Goal: Check status: Check status

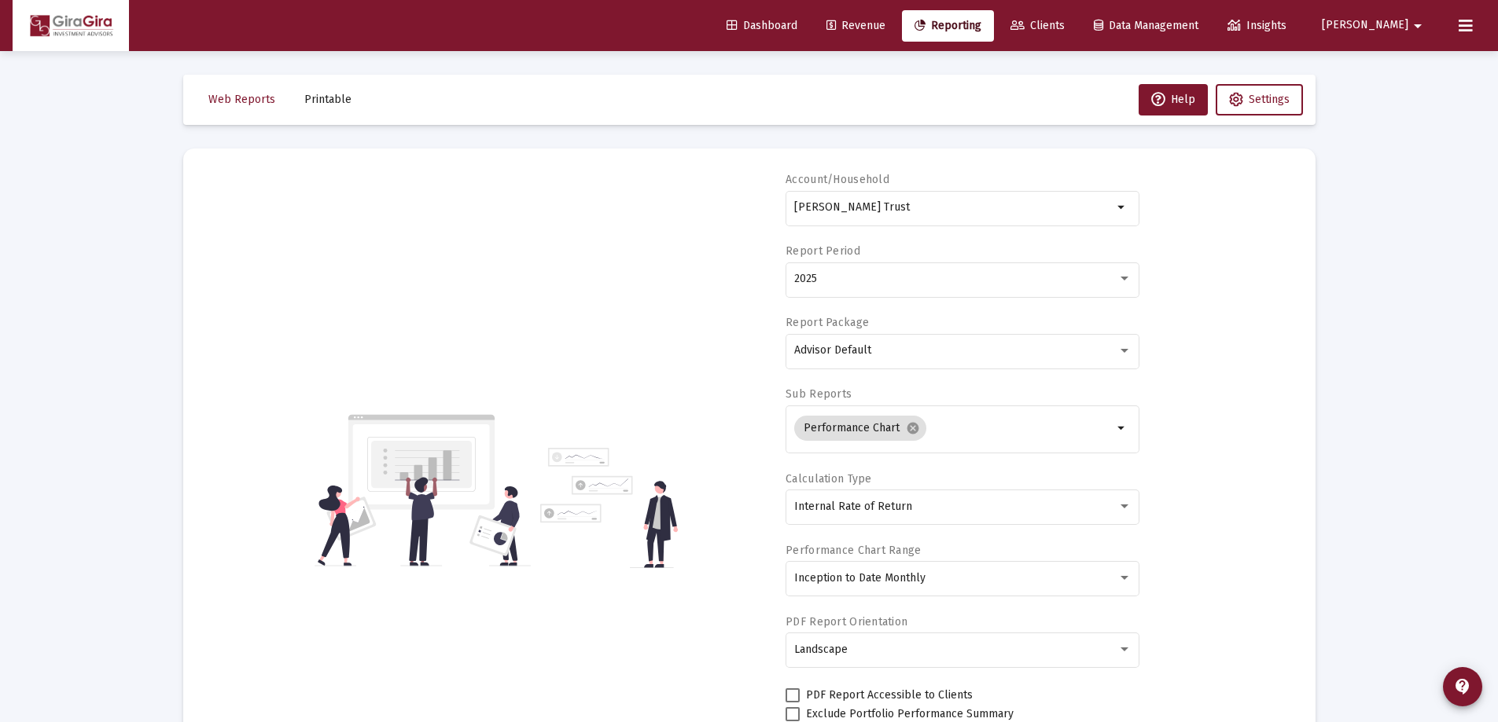
select select "View all"
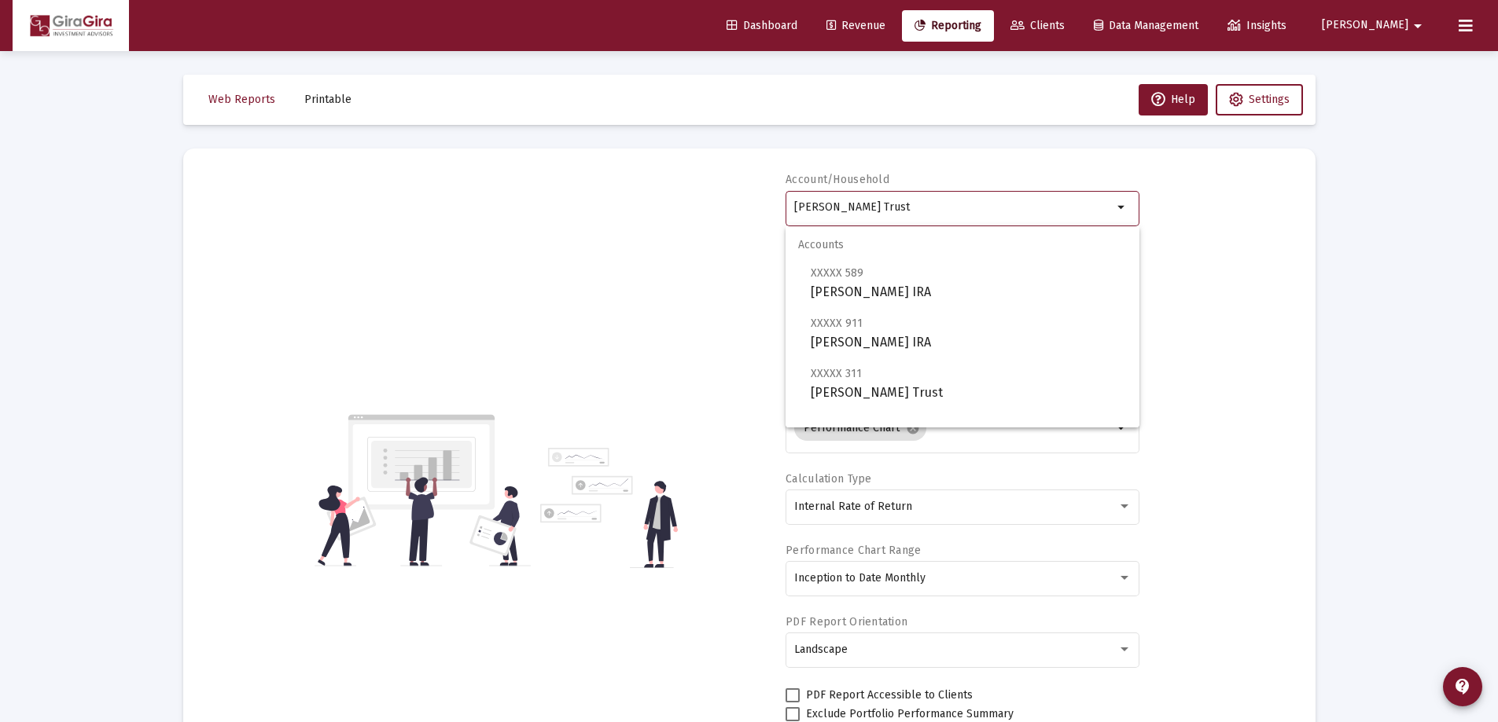
drag, startPoint x: 796, startPoint y: 202, endPoint x: 1385, endPoint y: 189, distance: 589.7
click at [829, 381] on span "XXXXX 163 [PERSON_NAME] IRA" at bounding box center [968, 383] width 316 height 39
type input "[PERSON_NAME] IRA"
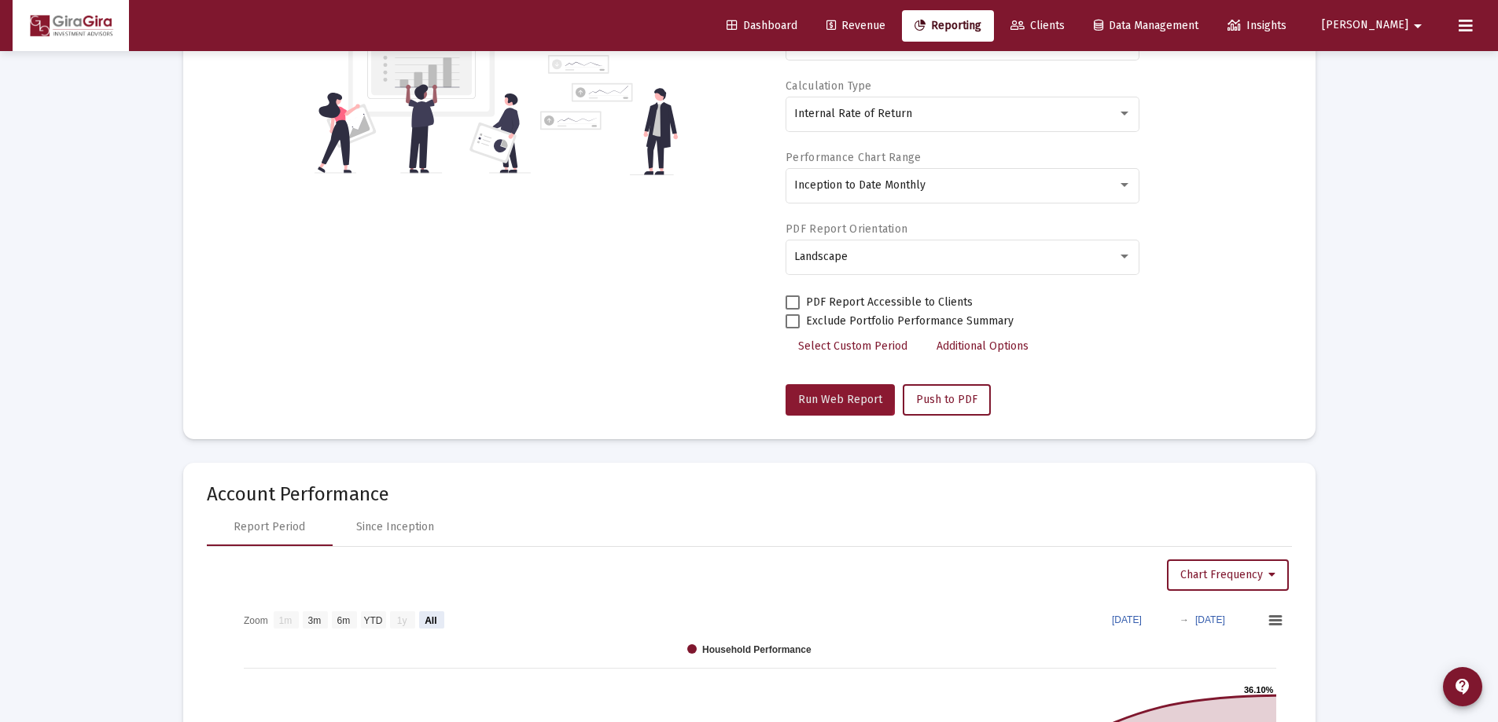
click at [824, 391] on button "Run Web Report" at bounding box center [839, 399] width 109 height 31
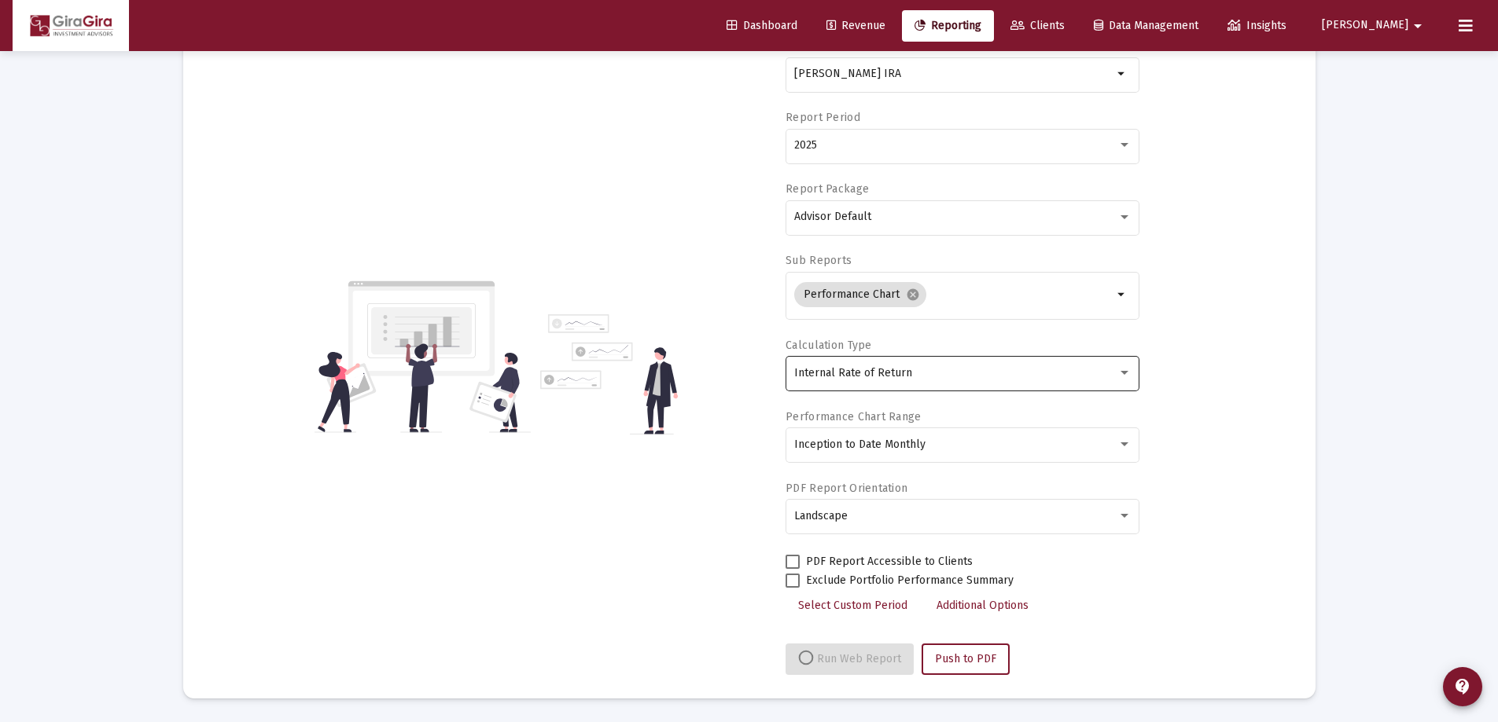
select select "View all"
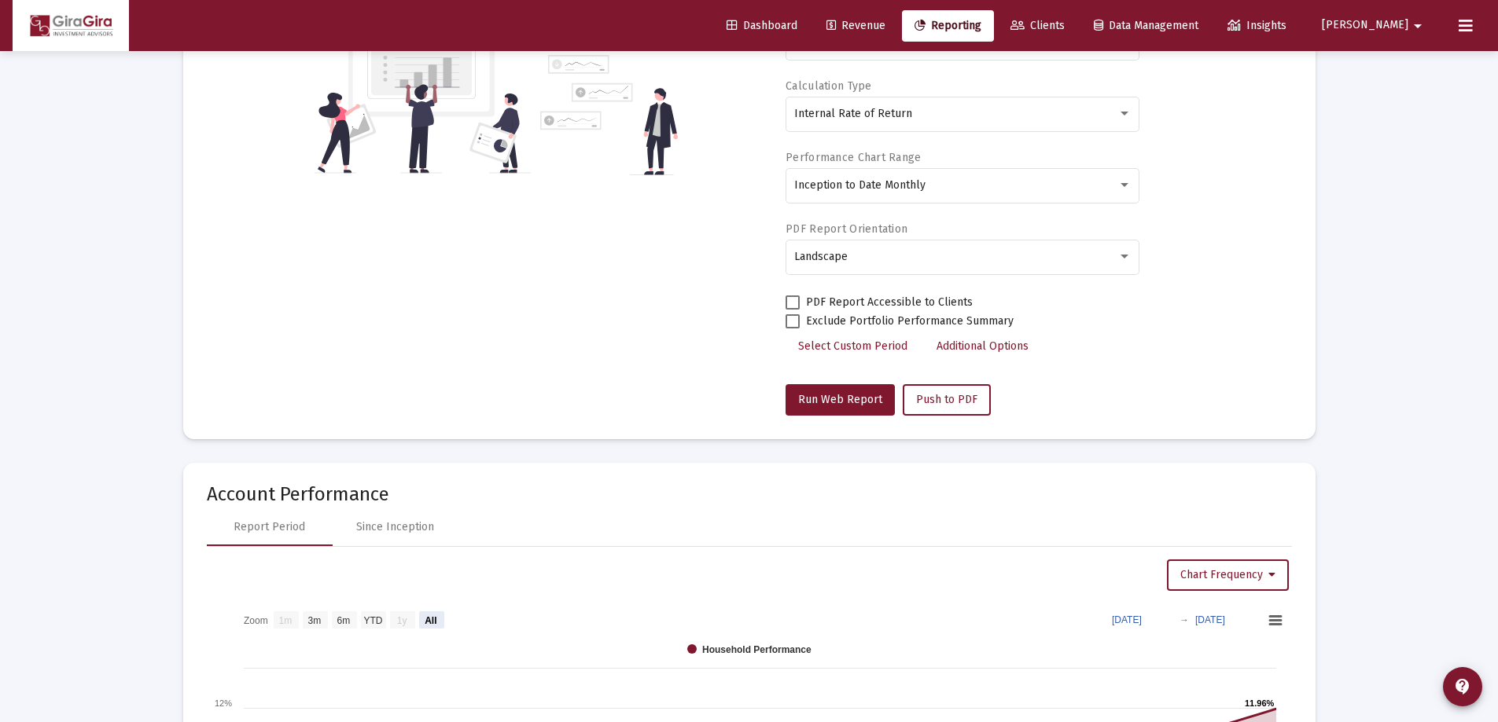
scroll to position [157, 0]
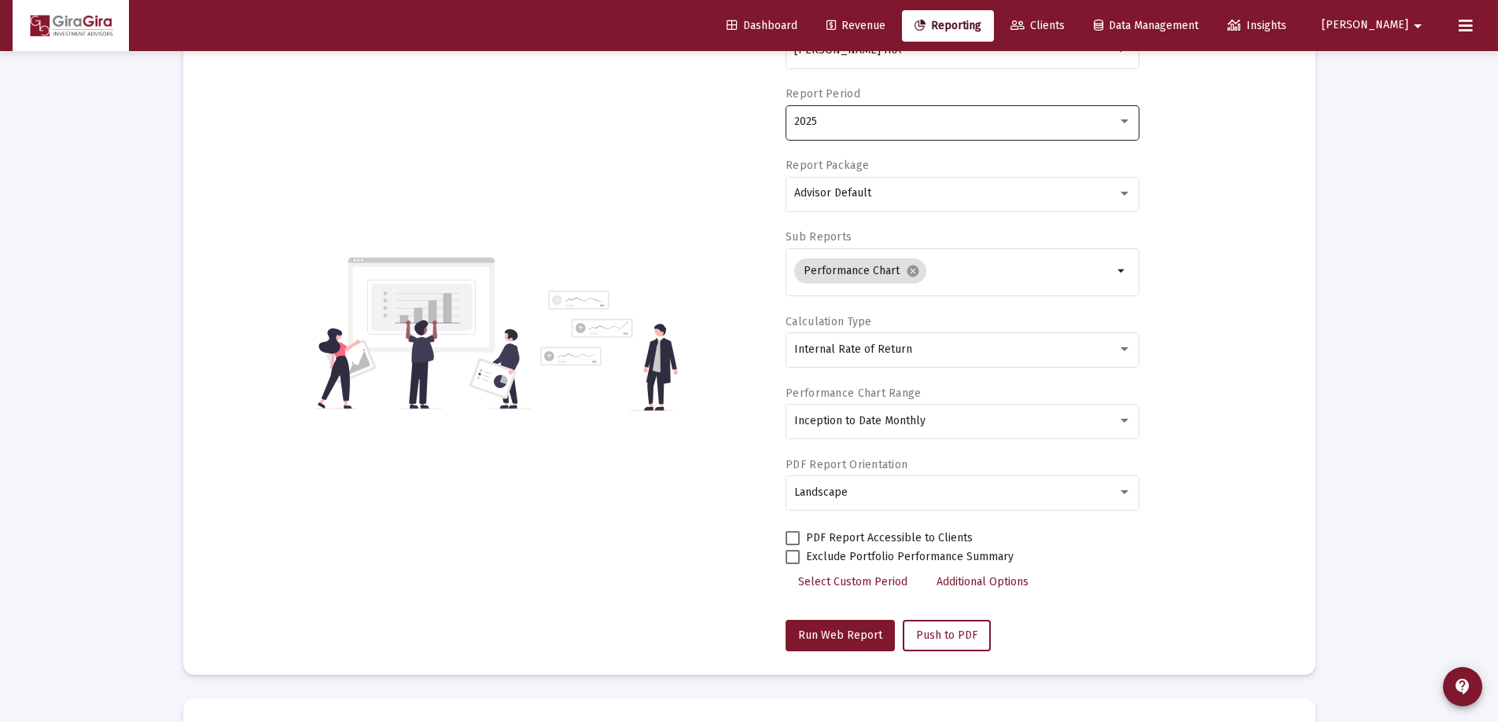
click at [810, 128] on div "2025" at bounding box center [962, 121] width 337 height 39
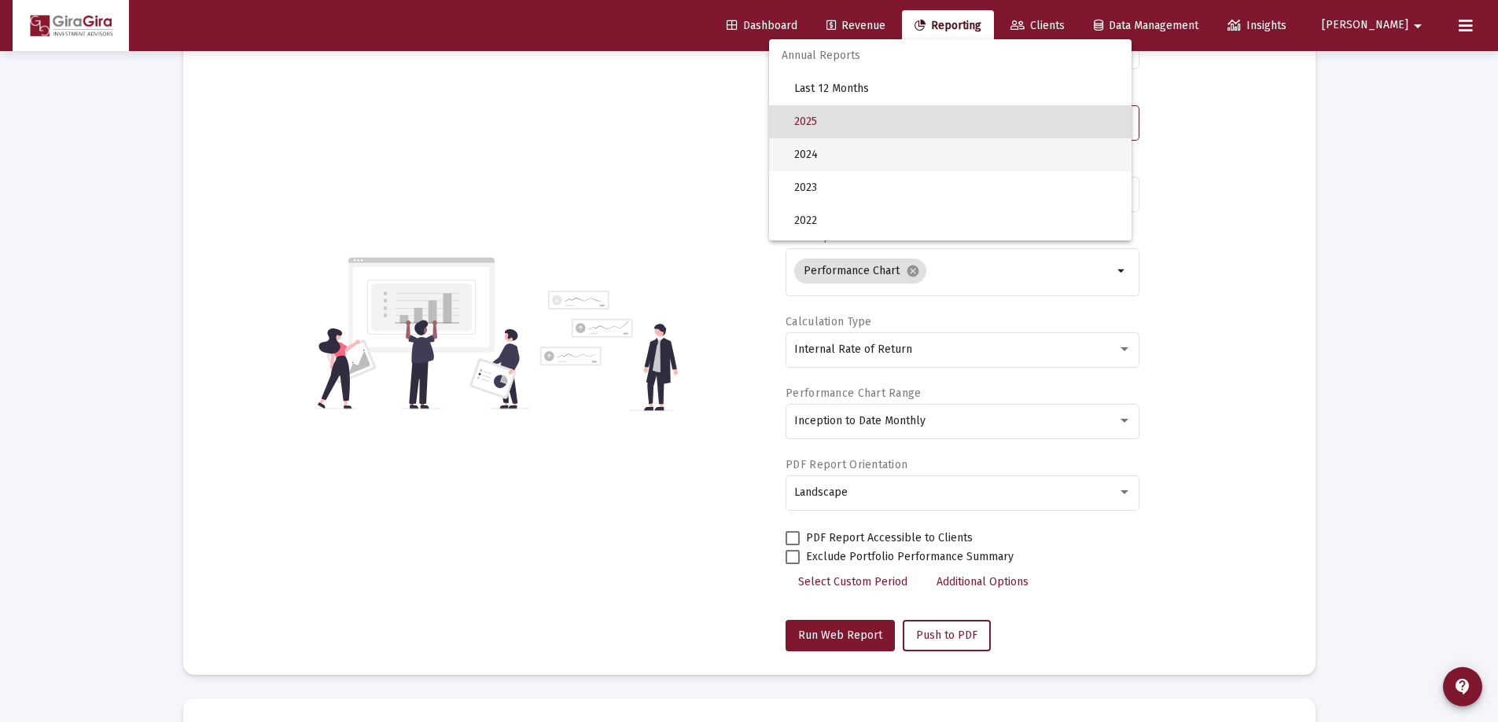
click at [818, 161] on span "2024" at bounding box center [956, 154] width 325 height 33
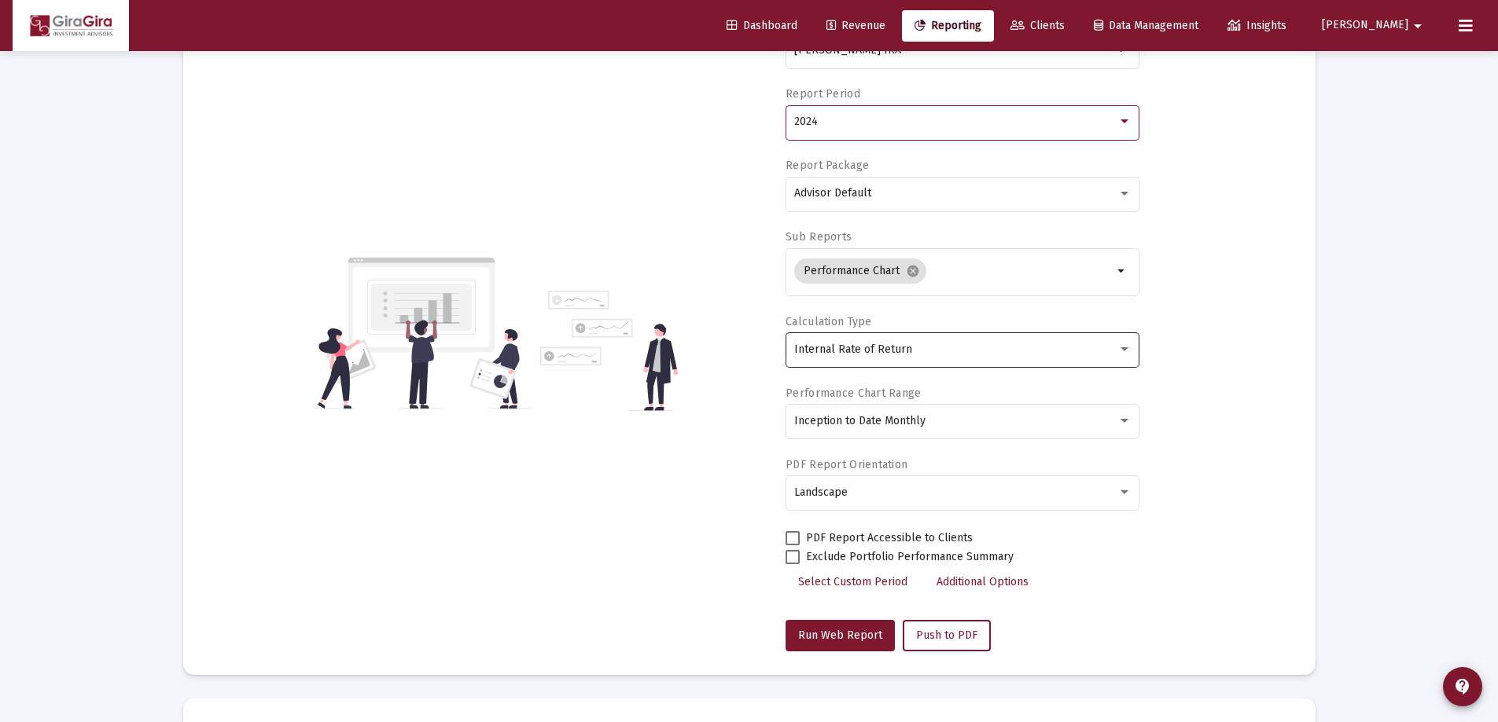
scroll to position [314, 0]
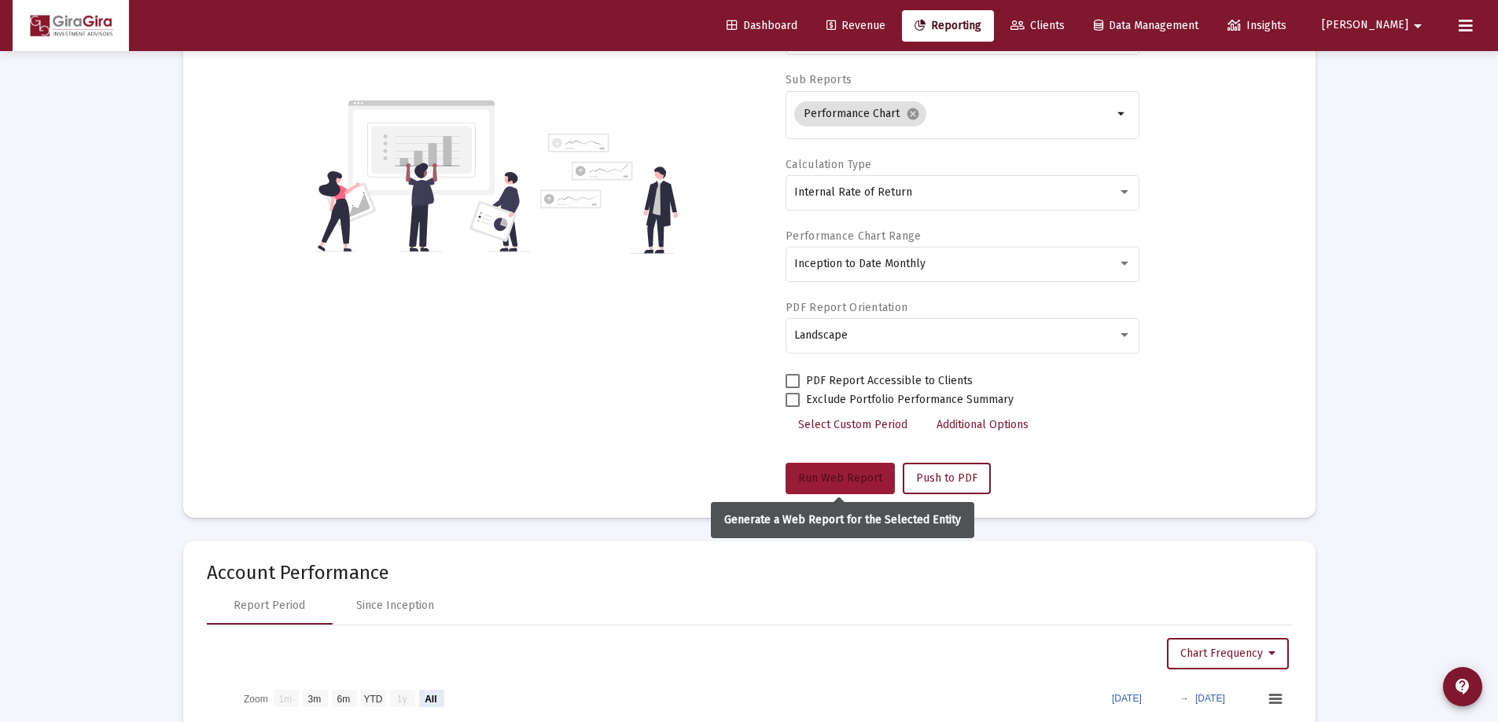
click at [830, 465] on button "Run Web Report" at bounding box center [839, 478] width 109 height 31
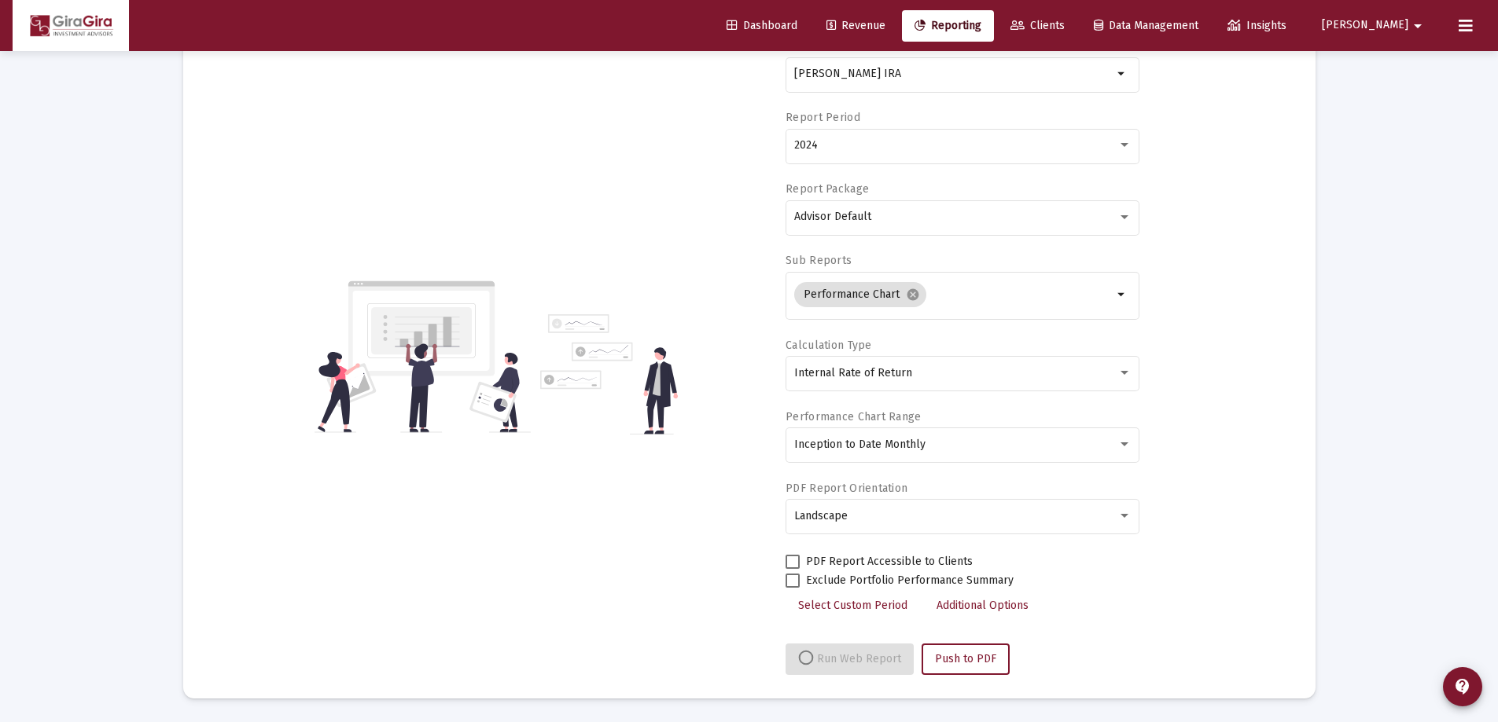
select select "View all"
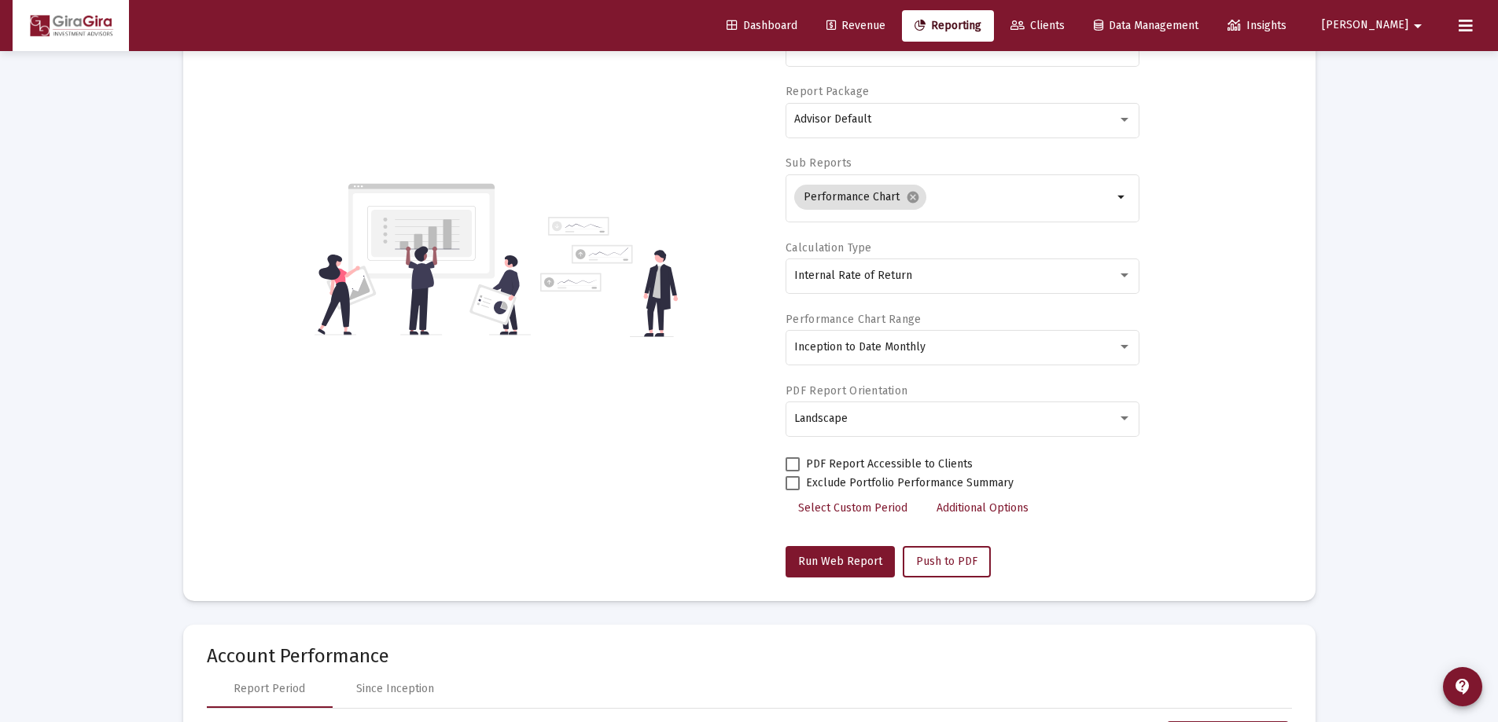
scroll to position [0, 0]
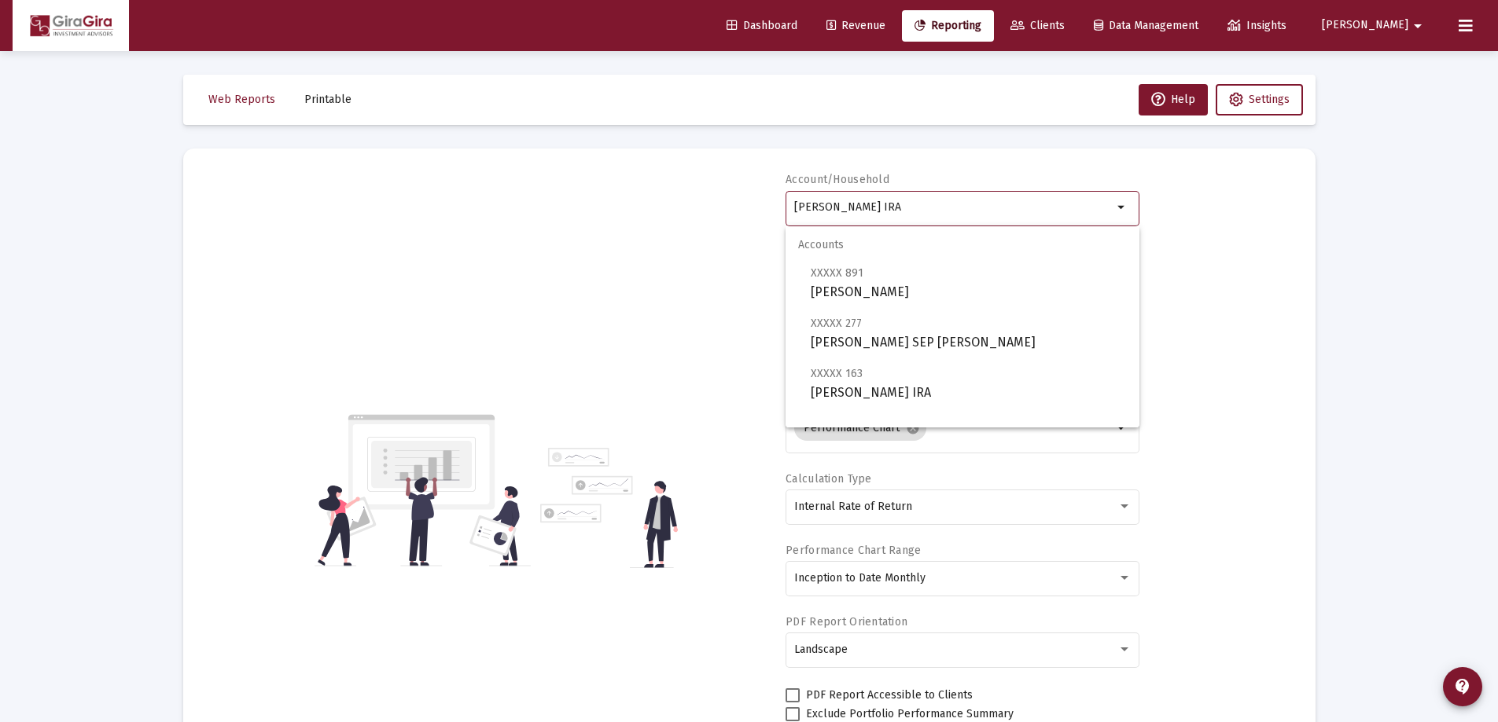
drag, startPoint x: 795, startPoint y: 201, endPoint x: 1799, endPoint y: 208, distance: 1004.7
click at [1497, 208] on html "Dashboard Revenue Reporting Clients Data Management Insights [PERSON_NAME] Inte…" at bounding box center [749, 361] width 1498 height 722
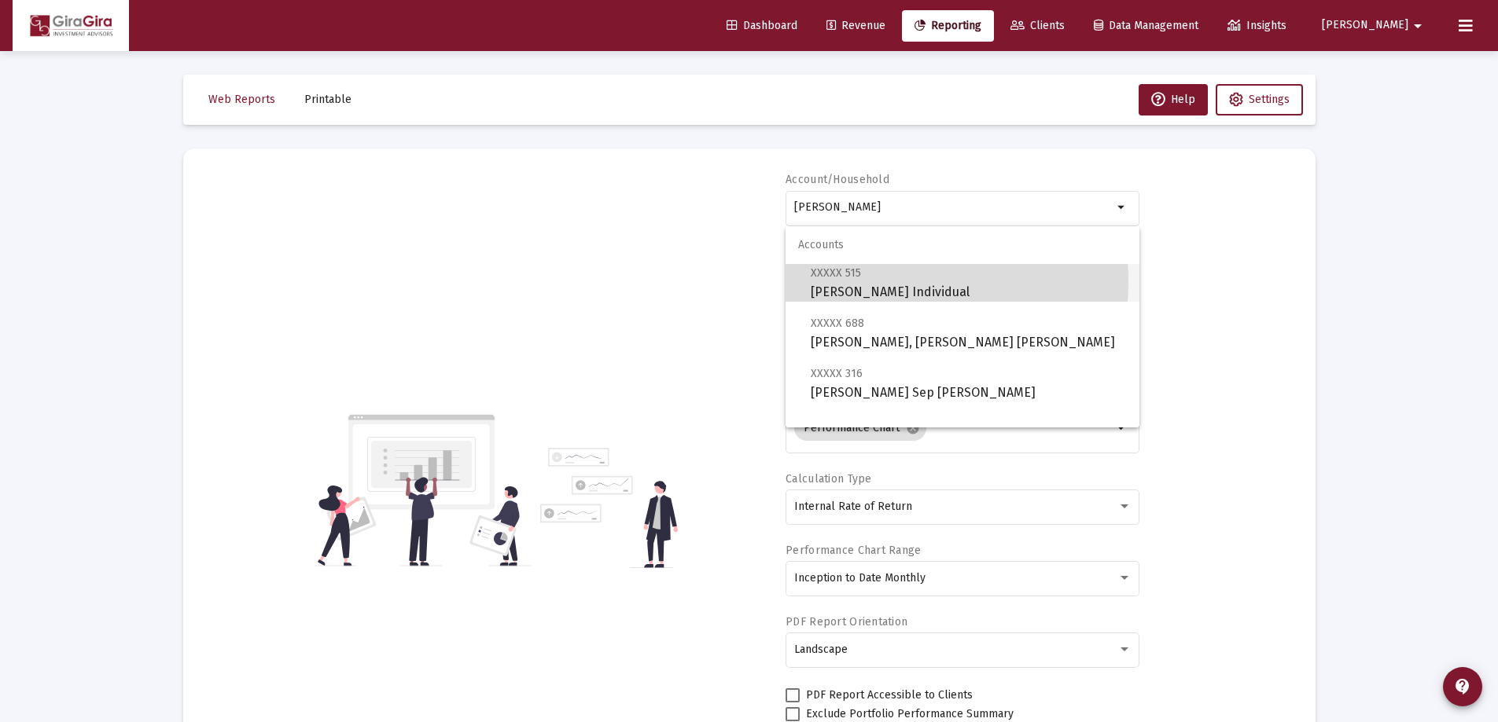
click at [840, 281] on span "XXXXX 515 [PERSON_NAME] Individual" at bounding box center [968, 282] width 316 height 39
type input "[PERSON_NAME] Individual"
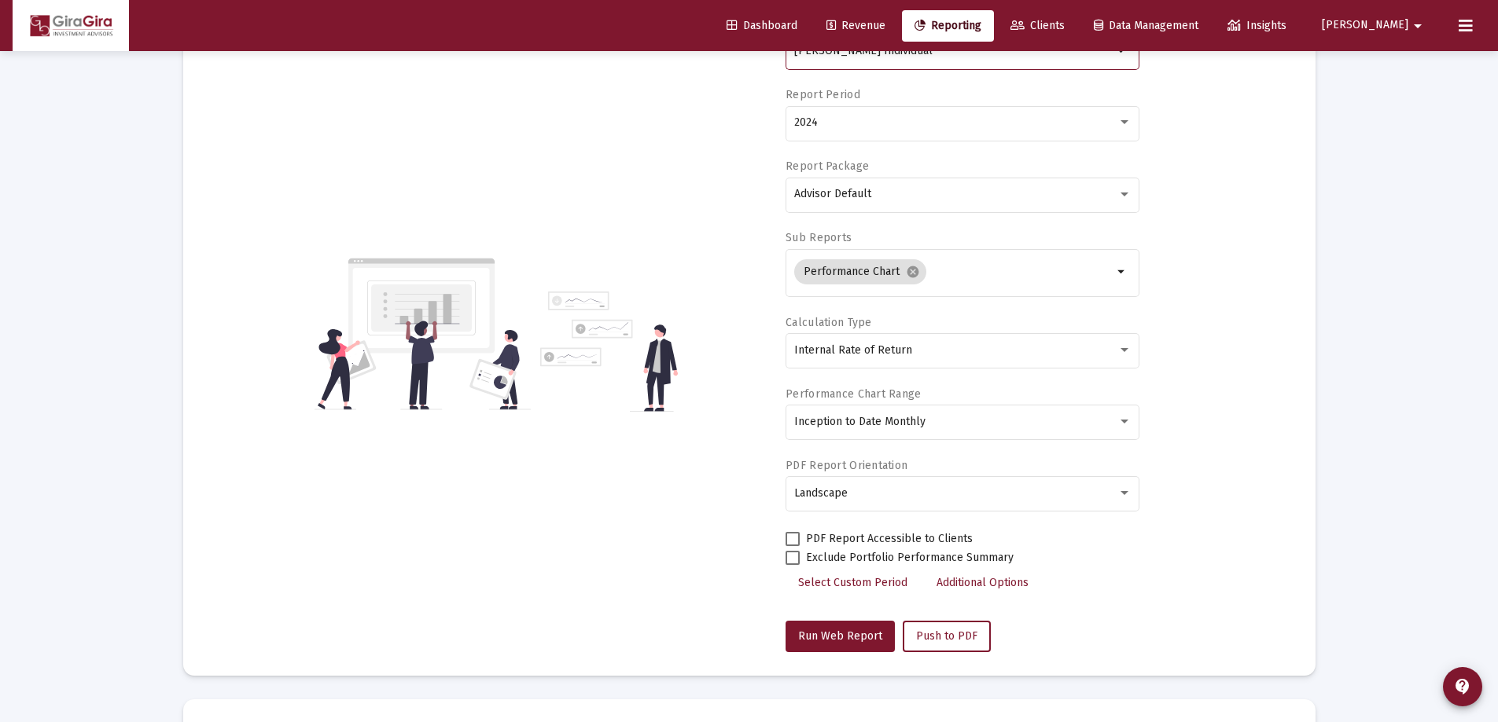
scroll to position [157, 0]
click at [824, 125] on div "2024" at bounding box center [955, 122] width 323 height 13
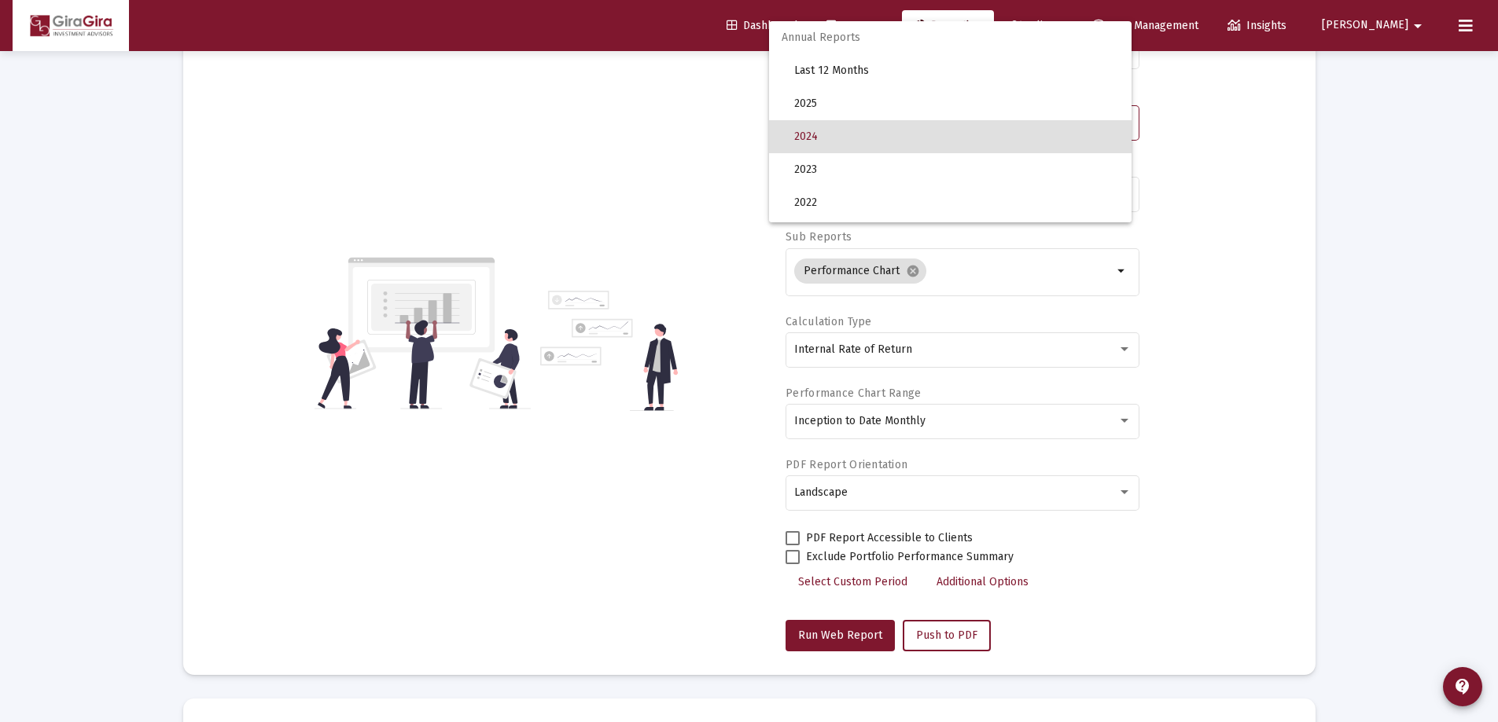
scroll to position [15, 0]
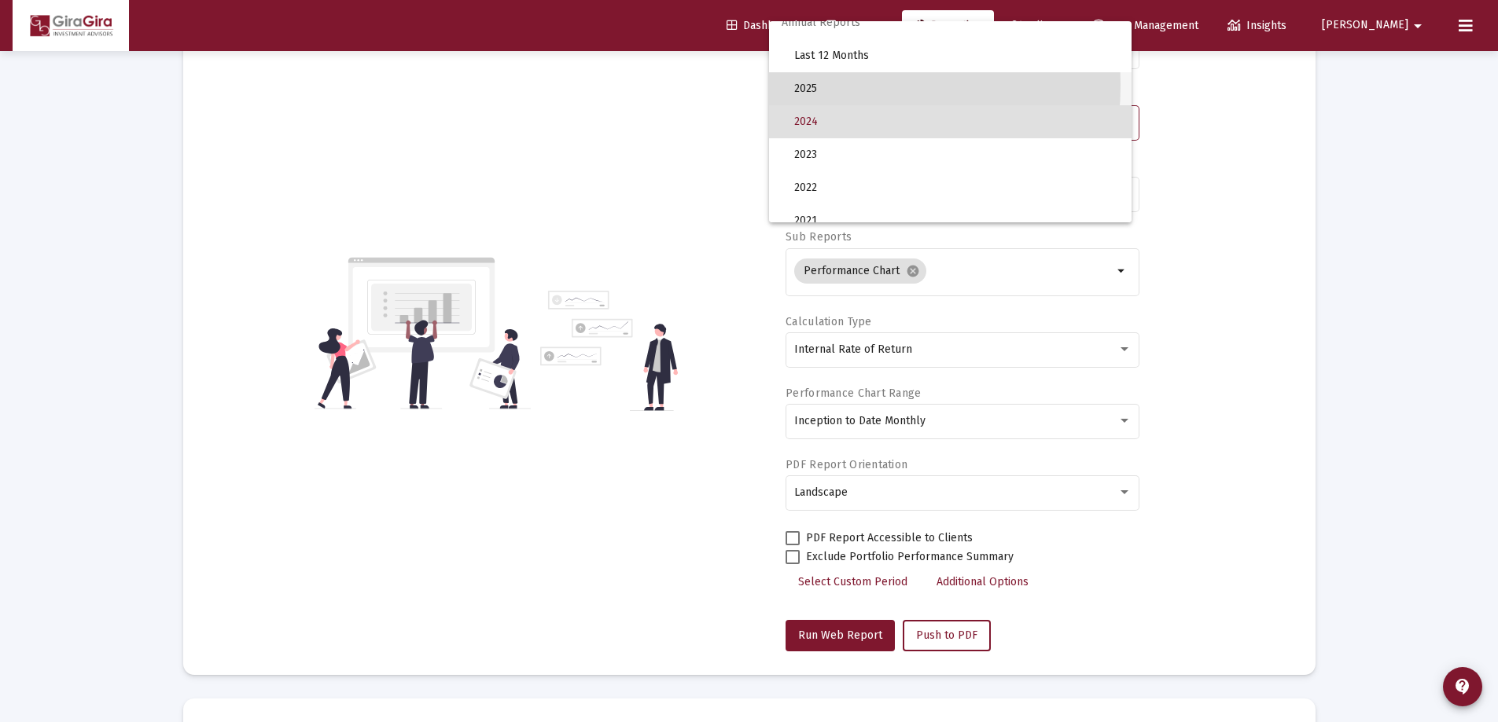
click at [820, 85] on span "2025" at bounding box center [956, 88] width 325 height 33
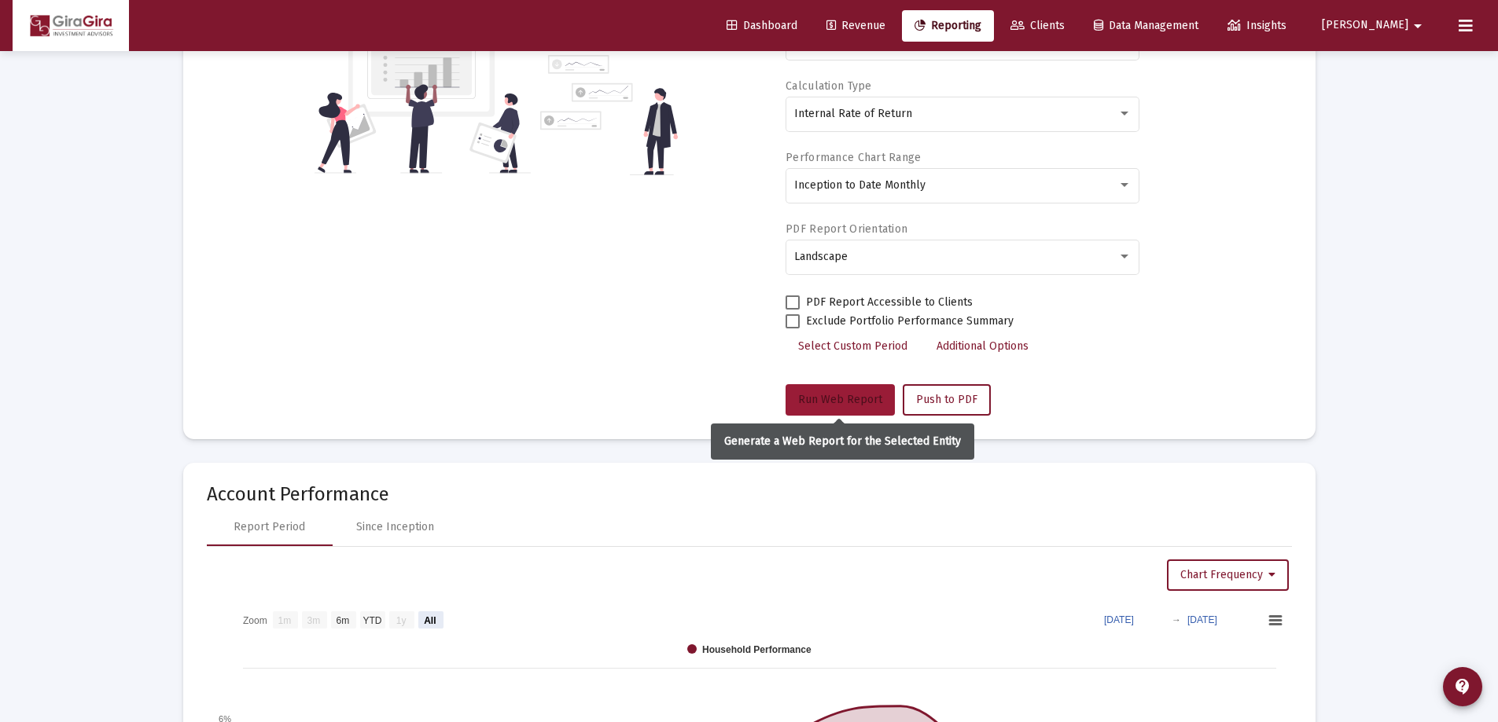
click at [827, 401] on span "Run Web Report" at bounding box center [840, 399] width 84 height 13
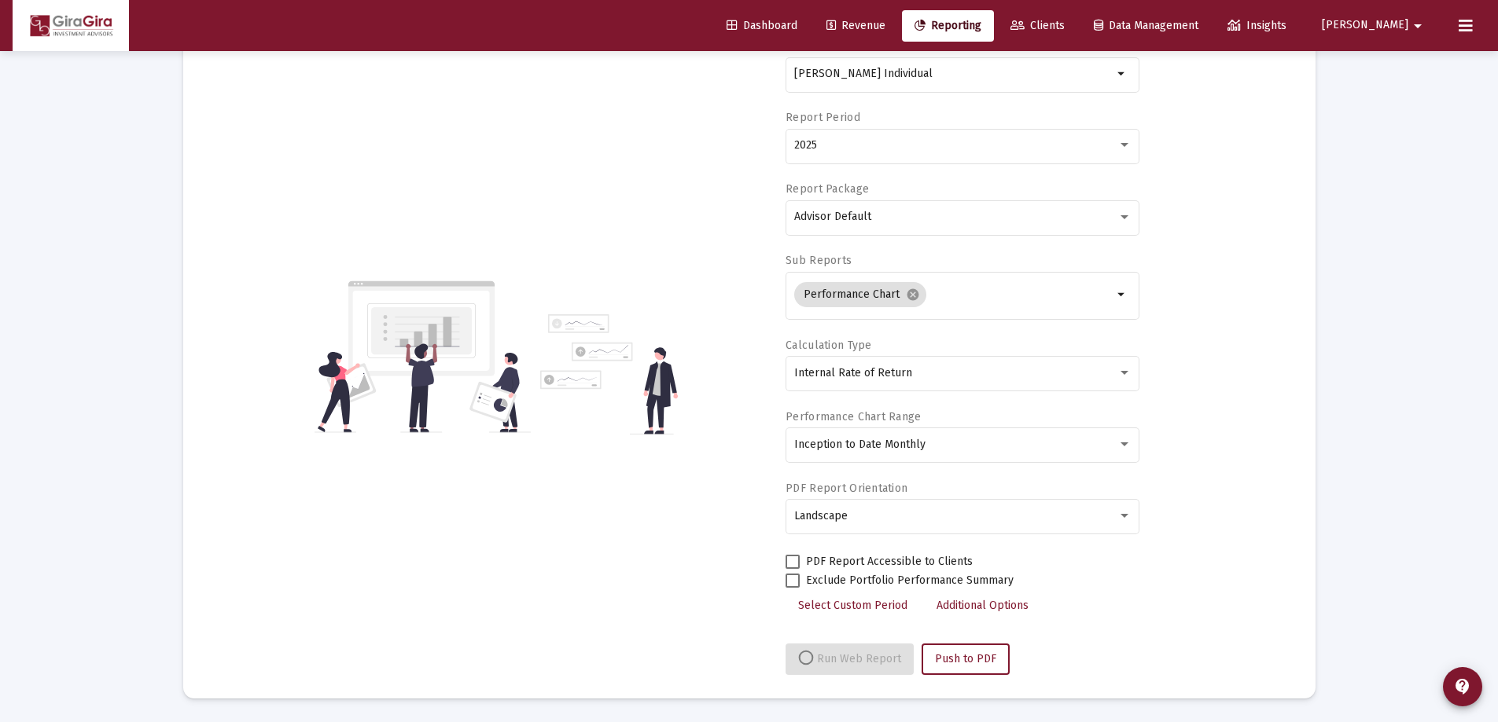
scroll to position [393, 0]
select select "View all"
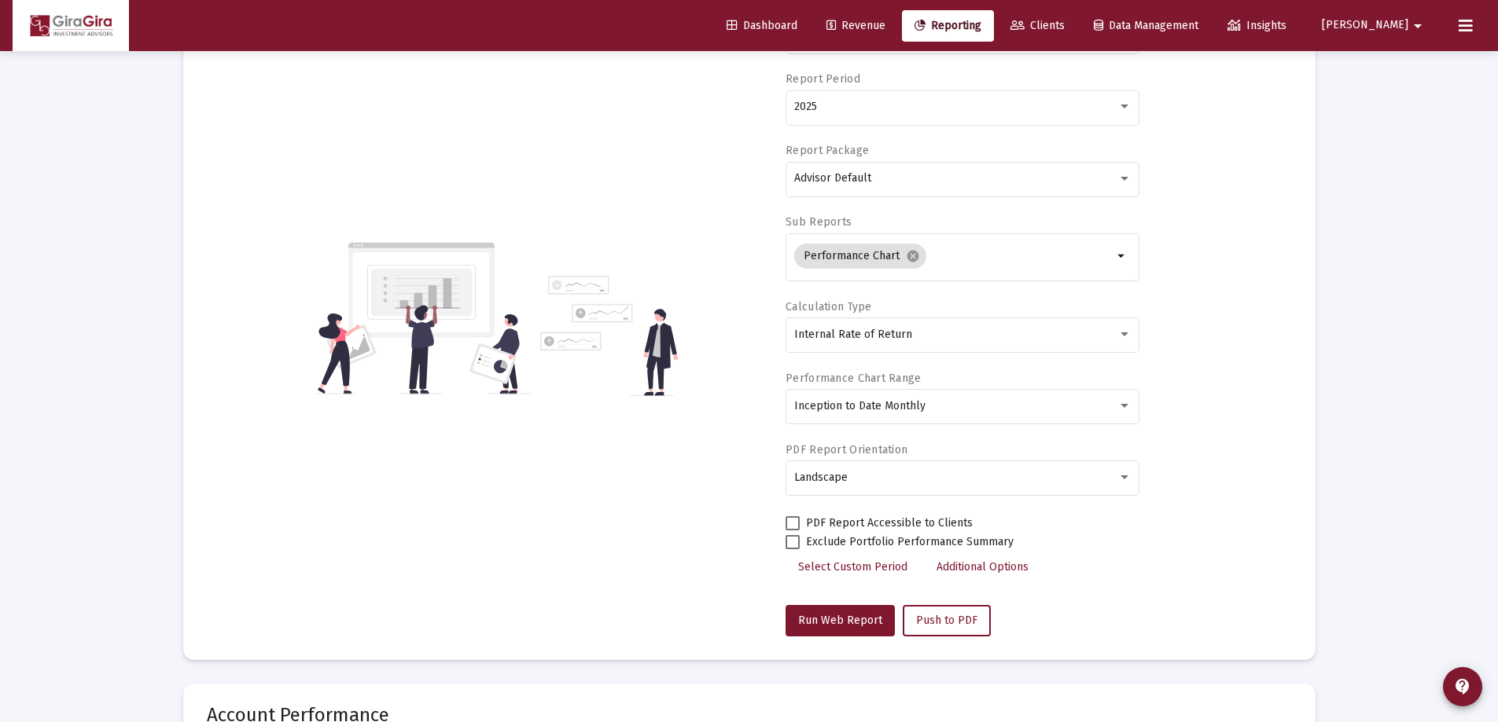
scroll to position [0, 0]
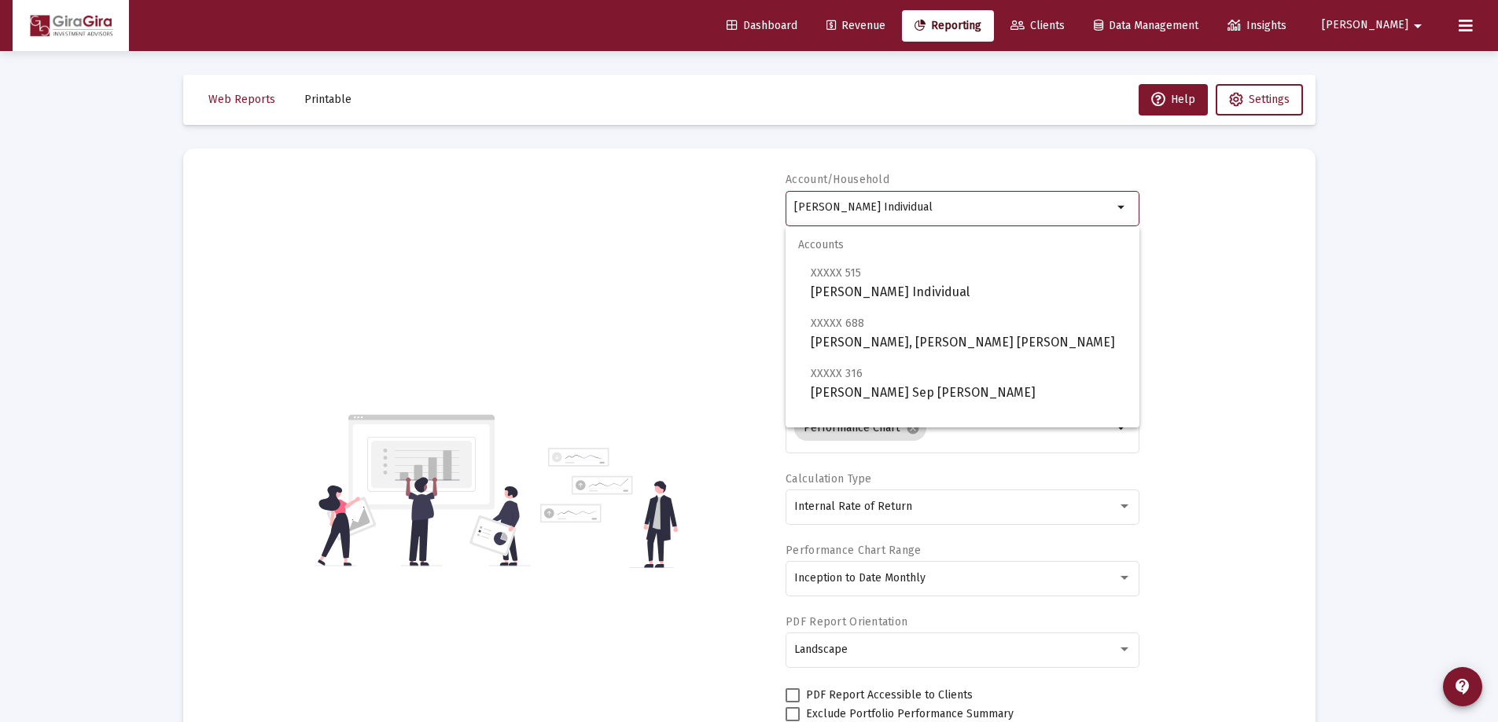
drag, startPoint x: 794, startPoint y: 203, endPoint x: 1579, endPoint y: 162, distance: 786.4
click at [1497, 162] on html "Dashboard Revenue Reporting Clients Data Management Insights [PERSON_NAME] Inte…" at bounding box center [749, 361] width 1498 height 722
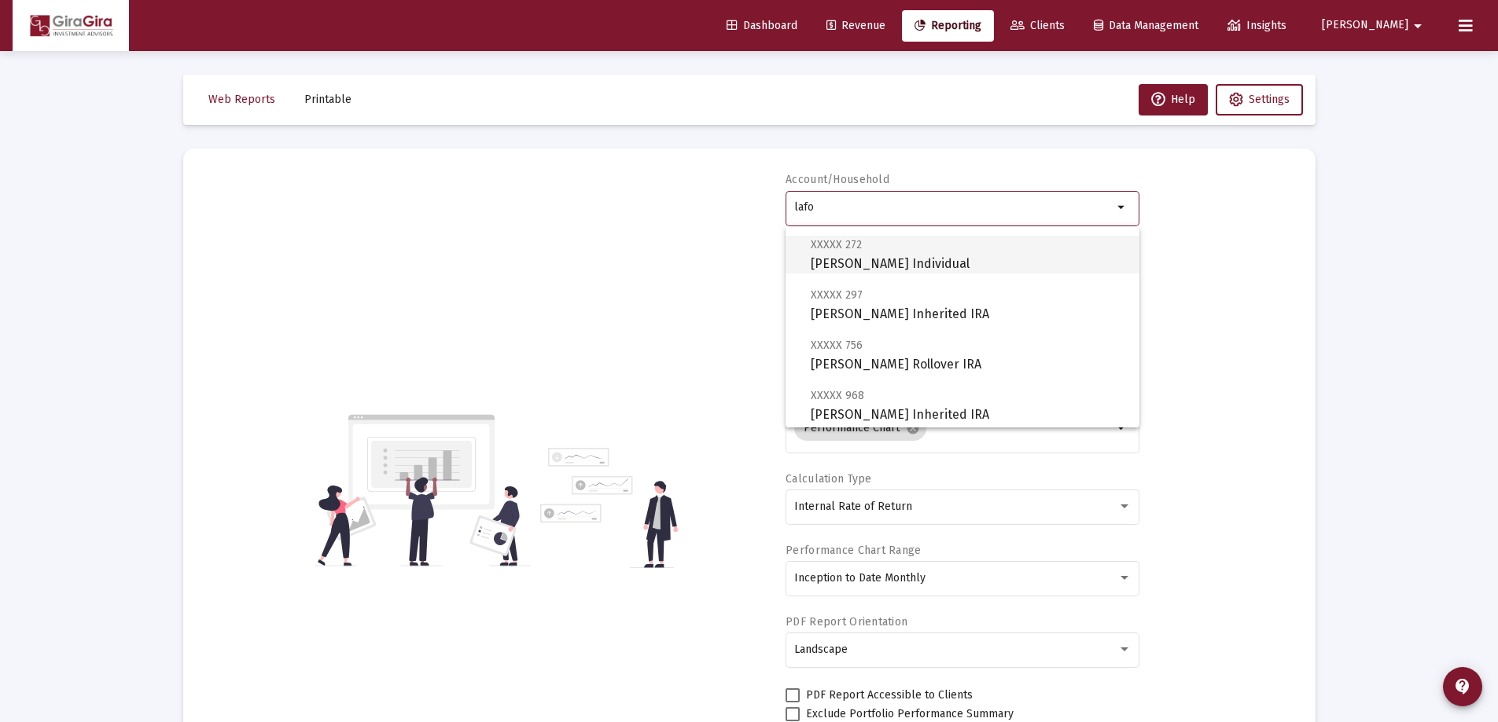
click at [903, 260] on span "XXXXX 272 [PERSON_NAME] Individual" at bounding box center [968, 254] width 316 height 39
type input "[PERSON_NAME] Individual"
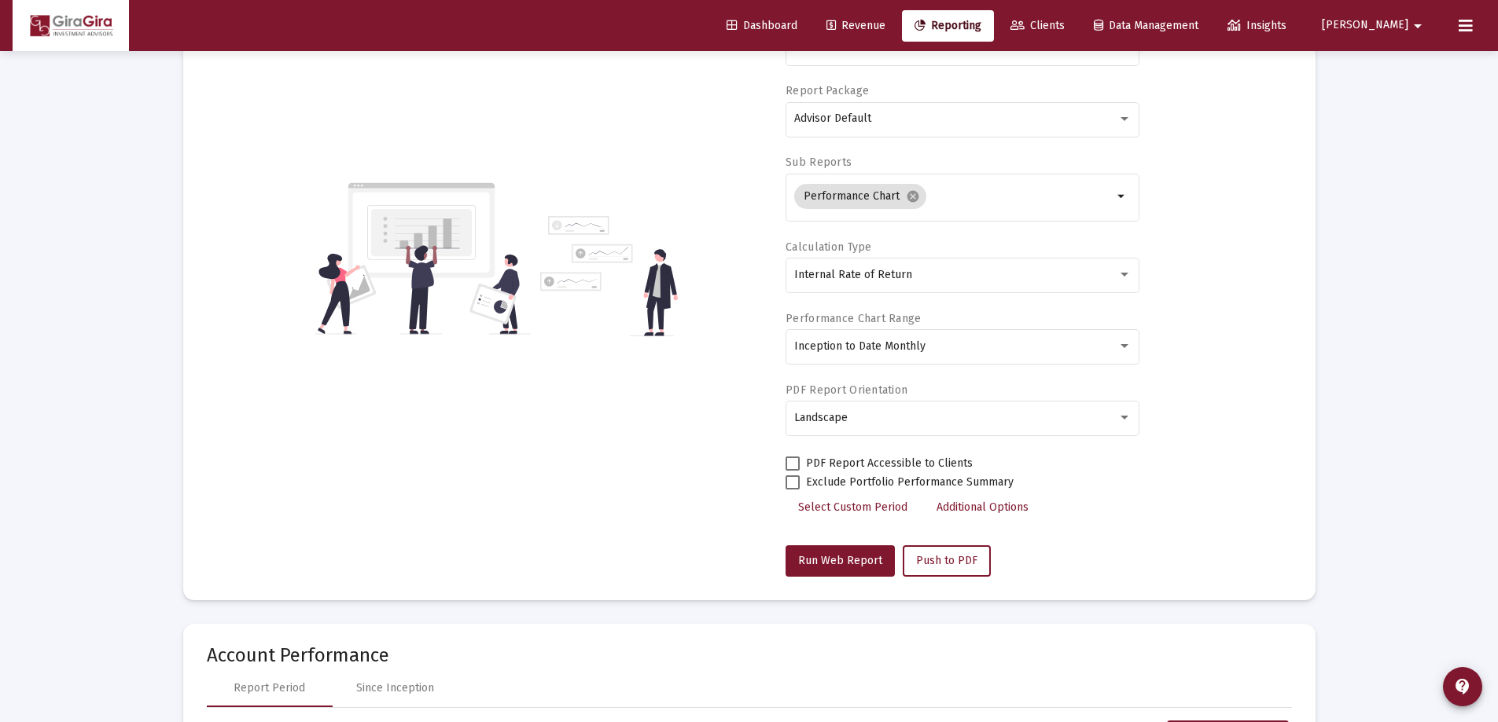
scroll to position [236, 0]
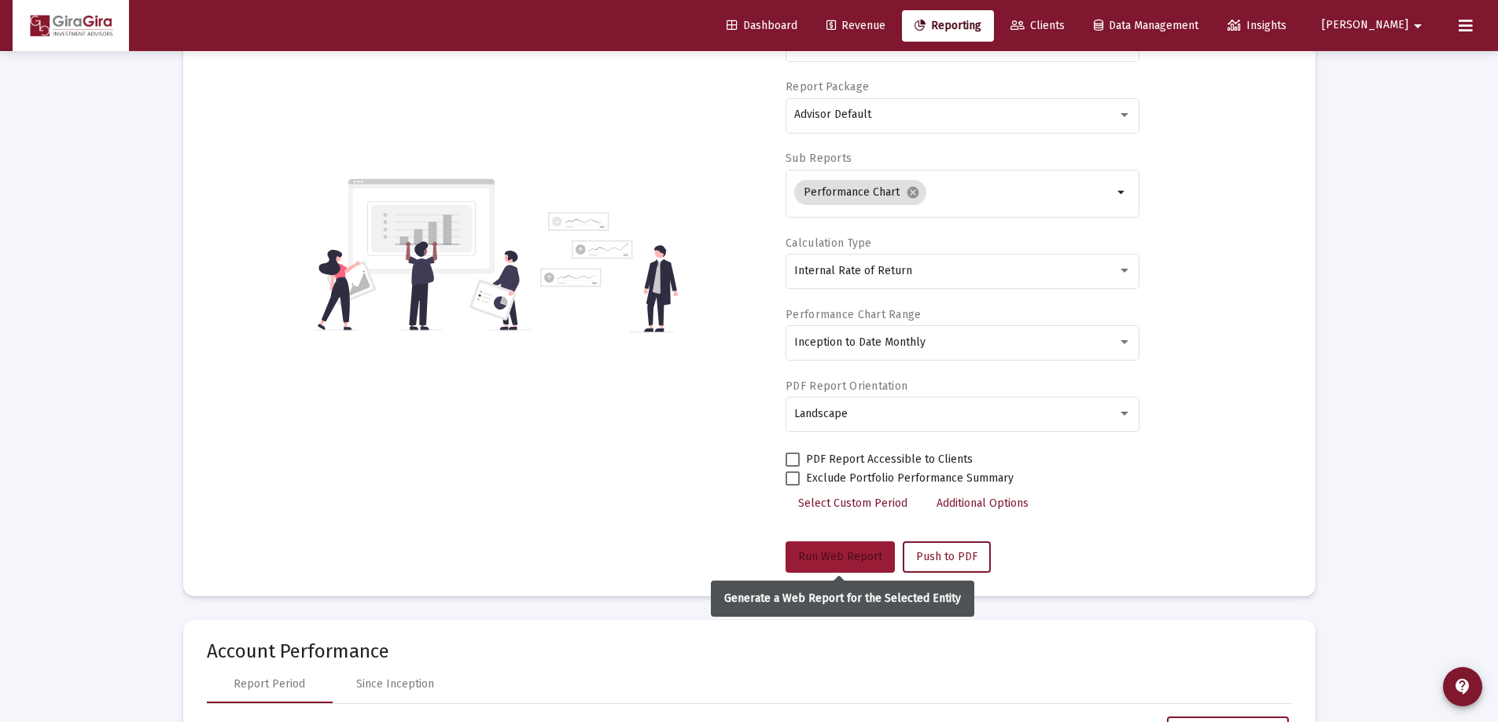
click at [840, 556] on span "Run Web Report" at bounding box center [840, 556] width 84 height 13
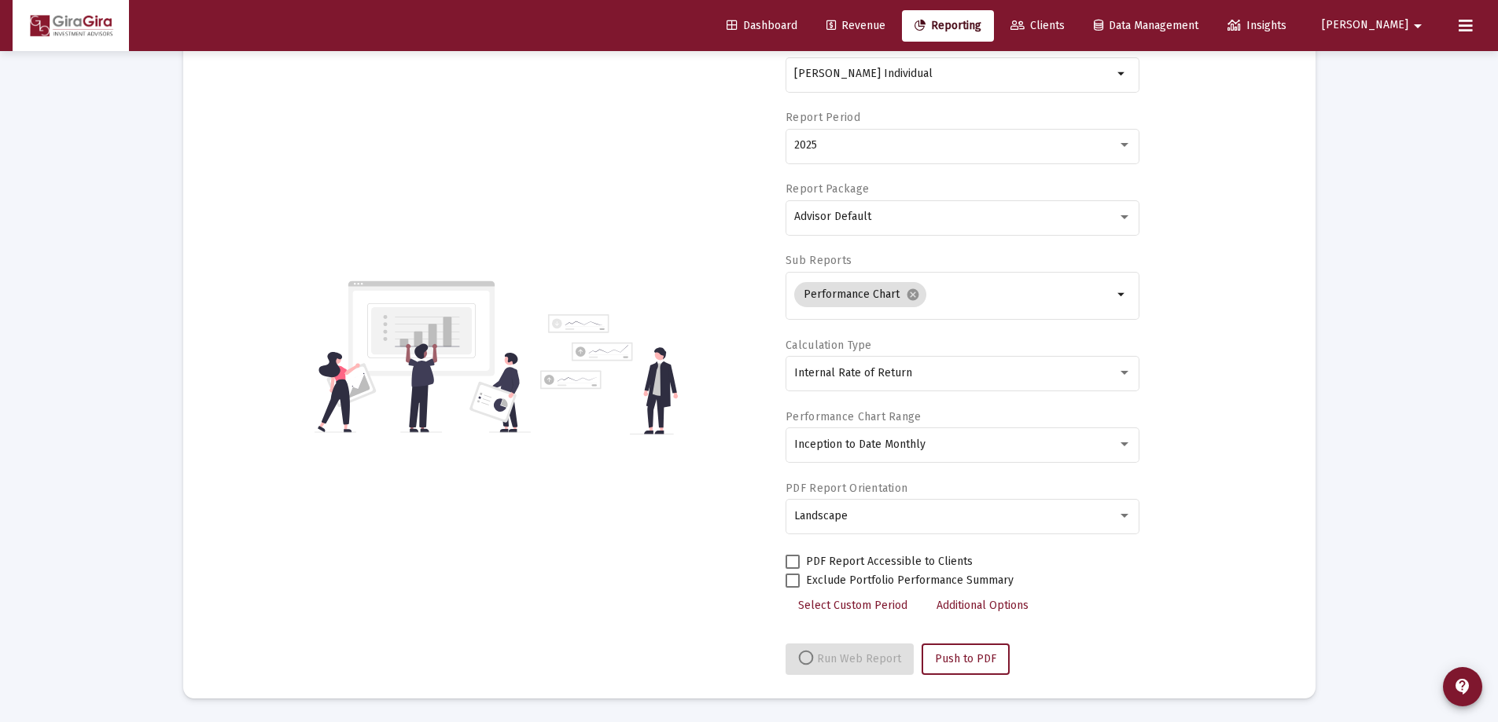
select select "View all"
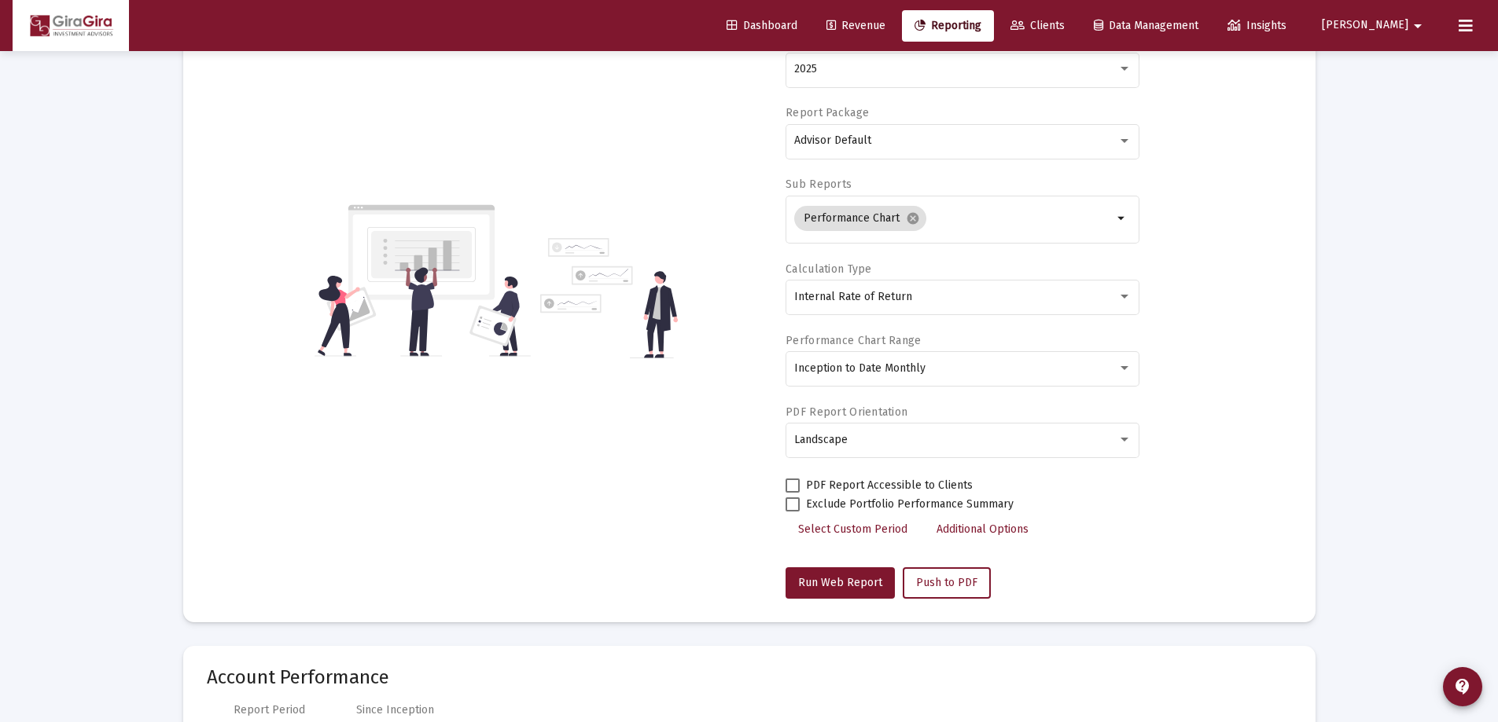
scroll to position [0, 0]
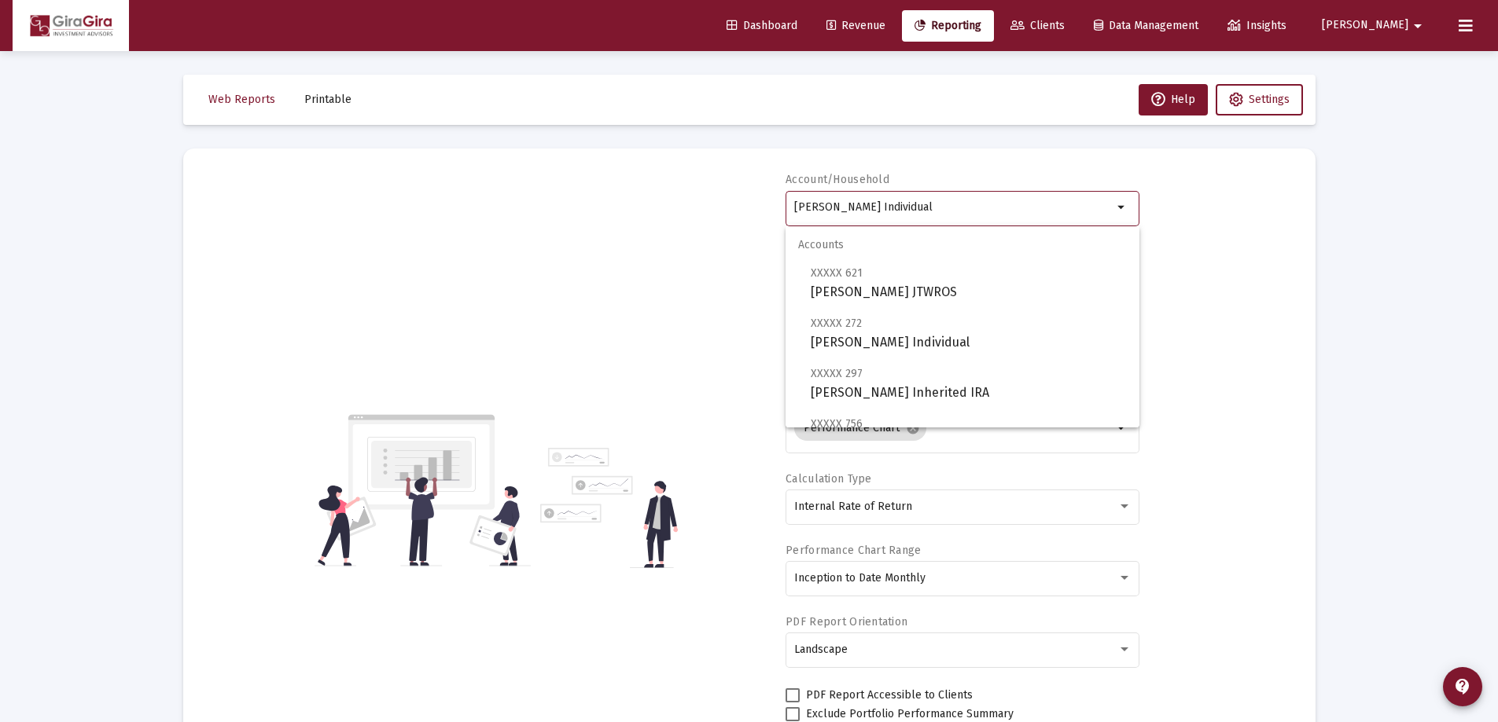
drag, startPoint x: 795, startPoint y: 203, endPoint x: 1563, endPoint y: 198, distance: 768.0
click at [1497, 198] on html "Dashboard Revenue Reporting Clients Data Management Insights [PERSON_NAME] Inte…" at bounding box center [749, 361] width 1498 height 722
click at [869, 337] on span "XXXXX 094 [PERSON_NAME]" at bounding box center [968, 333] width 316 height 39
type input "[PERSON_NAME]"
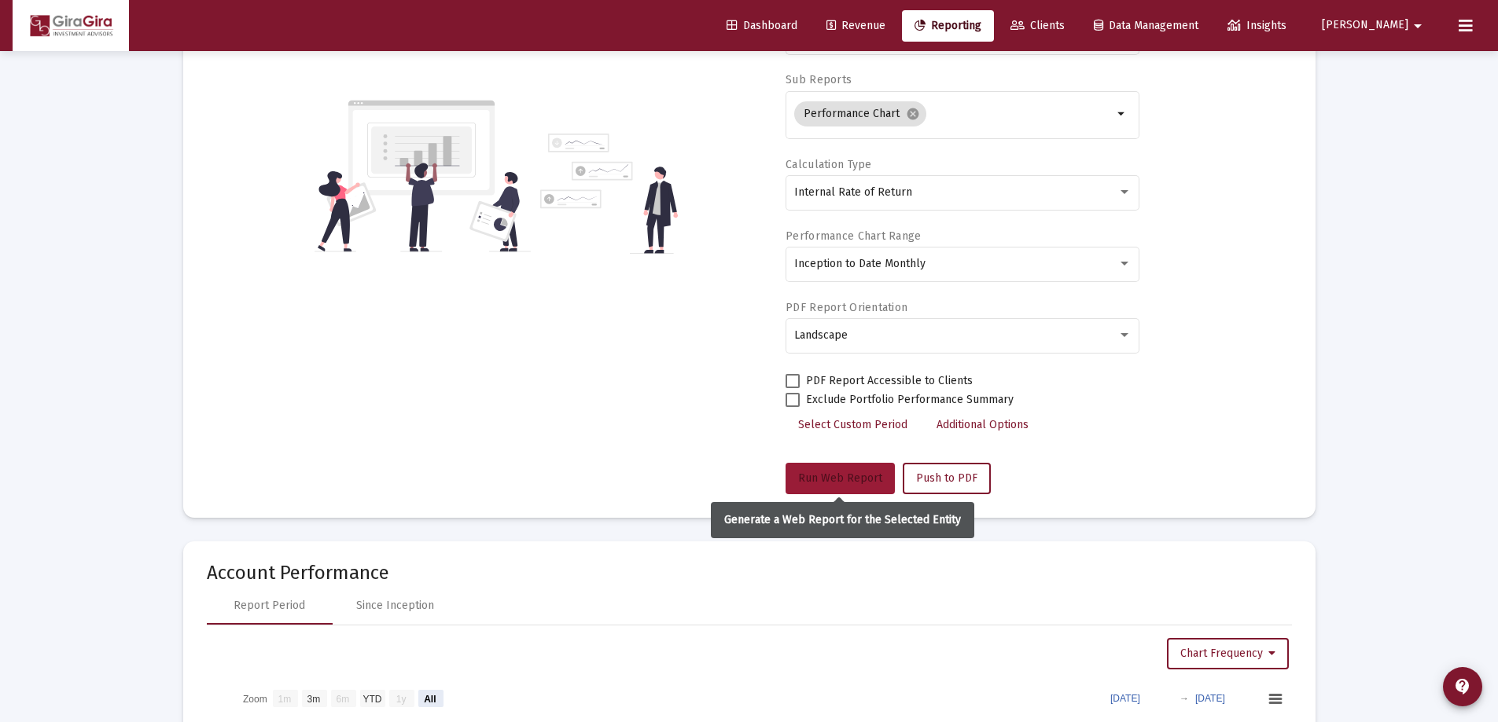
click at [836, 476] on span "Run Web Report" at bounding box center [840, 478] width 84 height 13
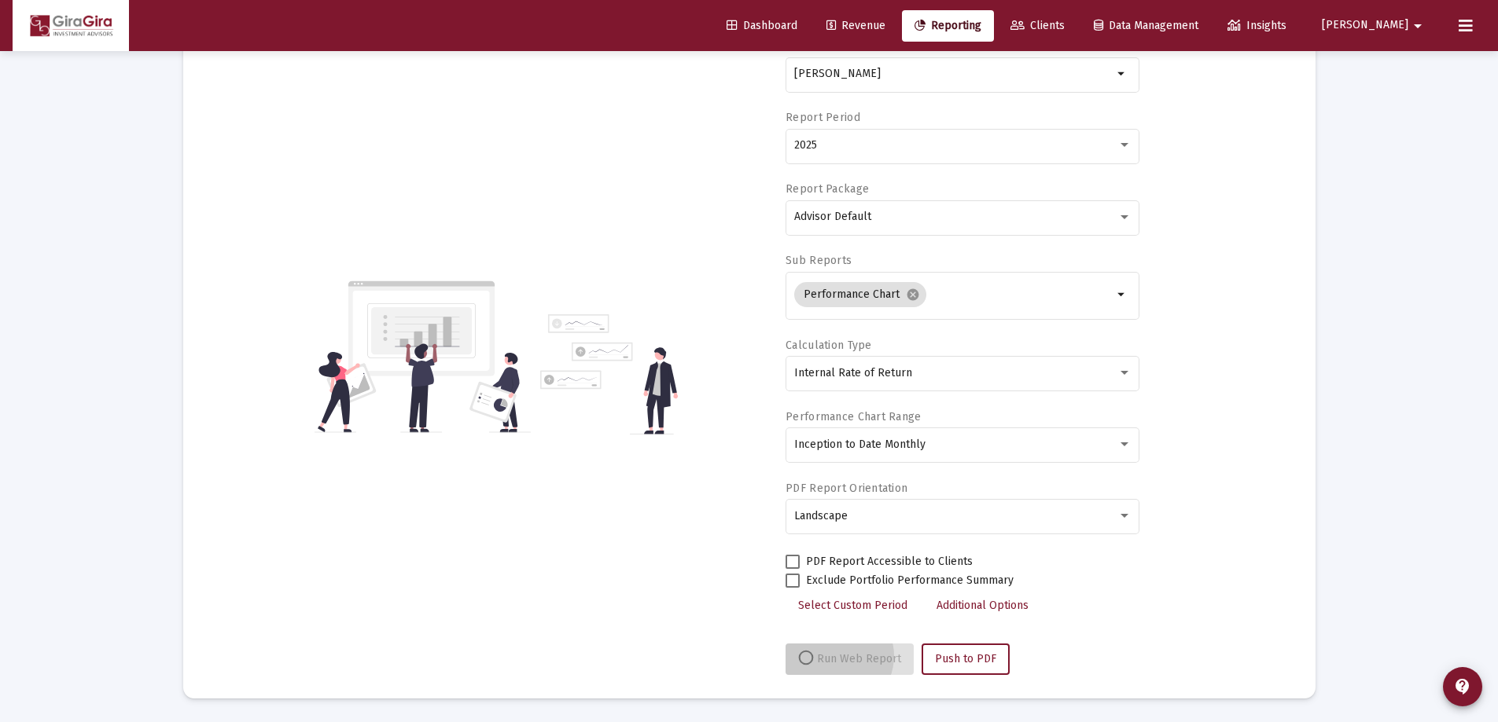
scroll to position [134, 0]
select select "View all"
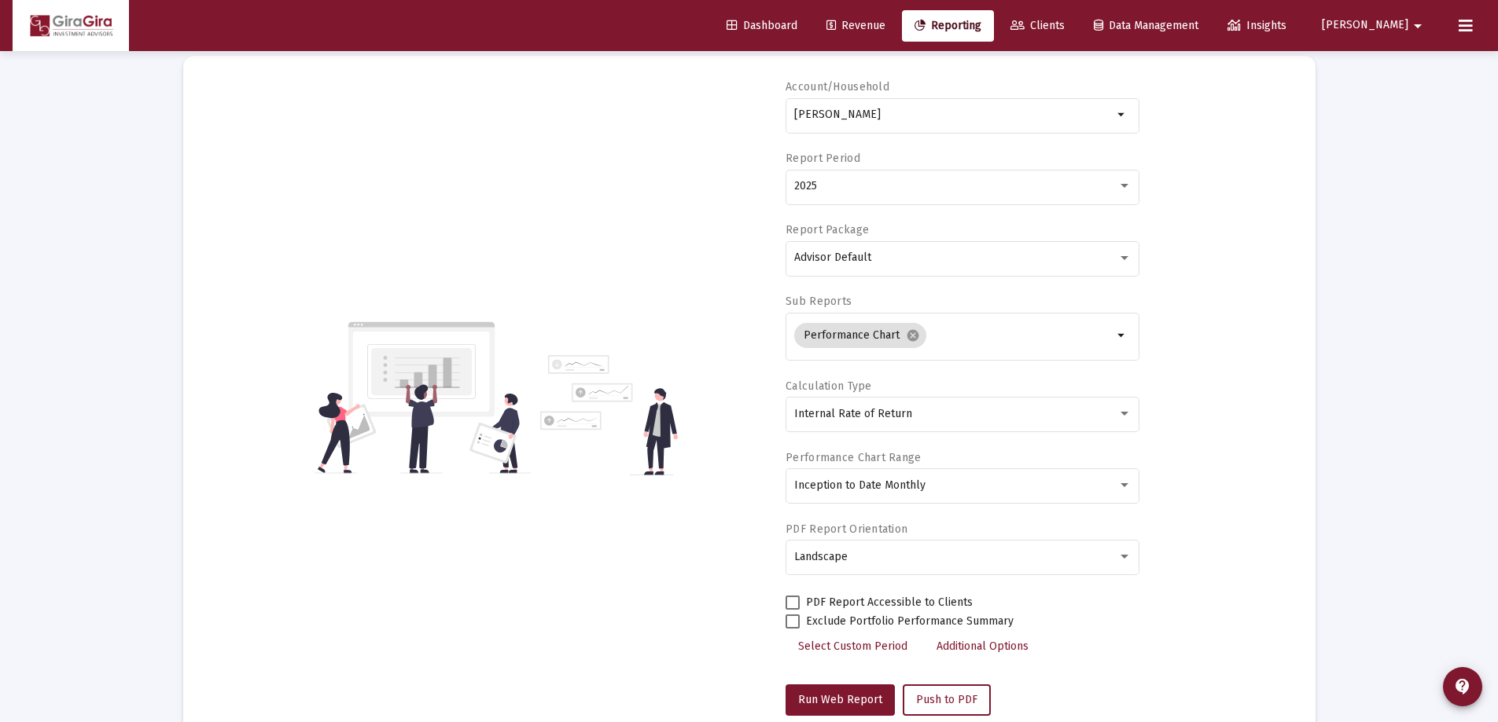
scroll to position [0, 0]
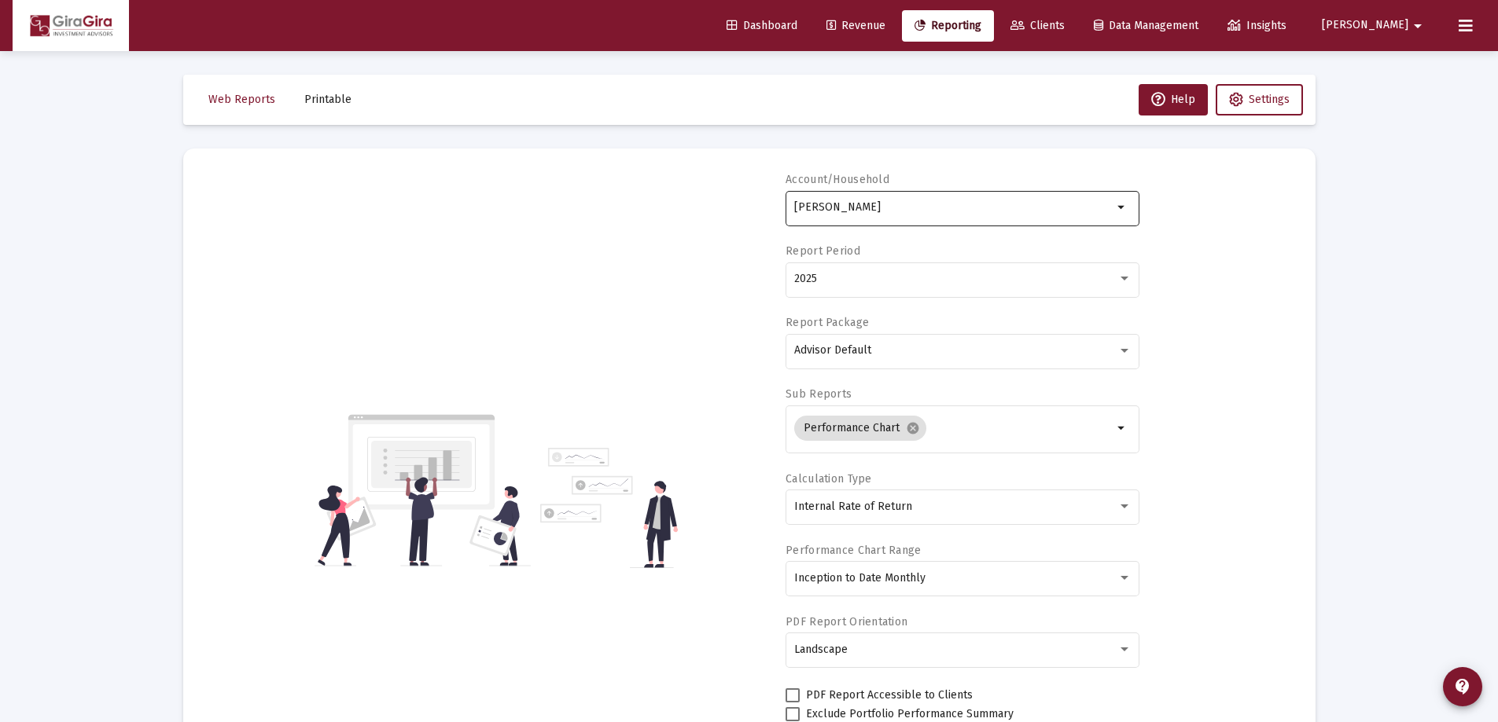
click at [829, 207] on input "[PERSON_NAME]" at bounding box center [953, 207] width 318 height 13
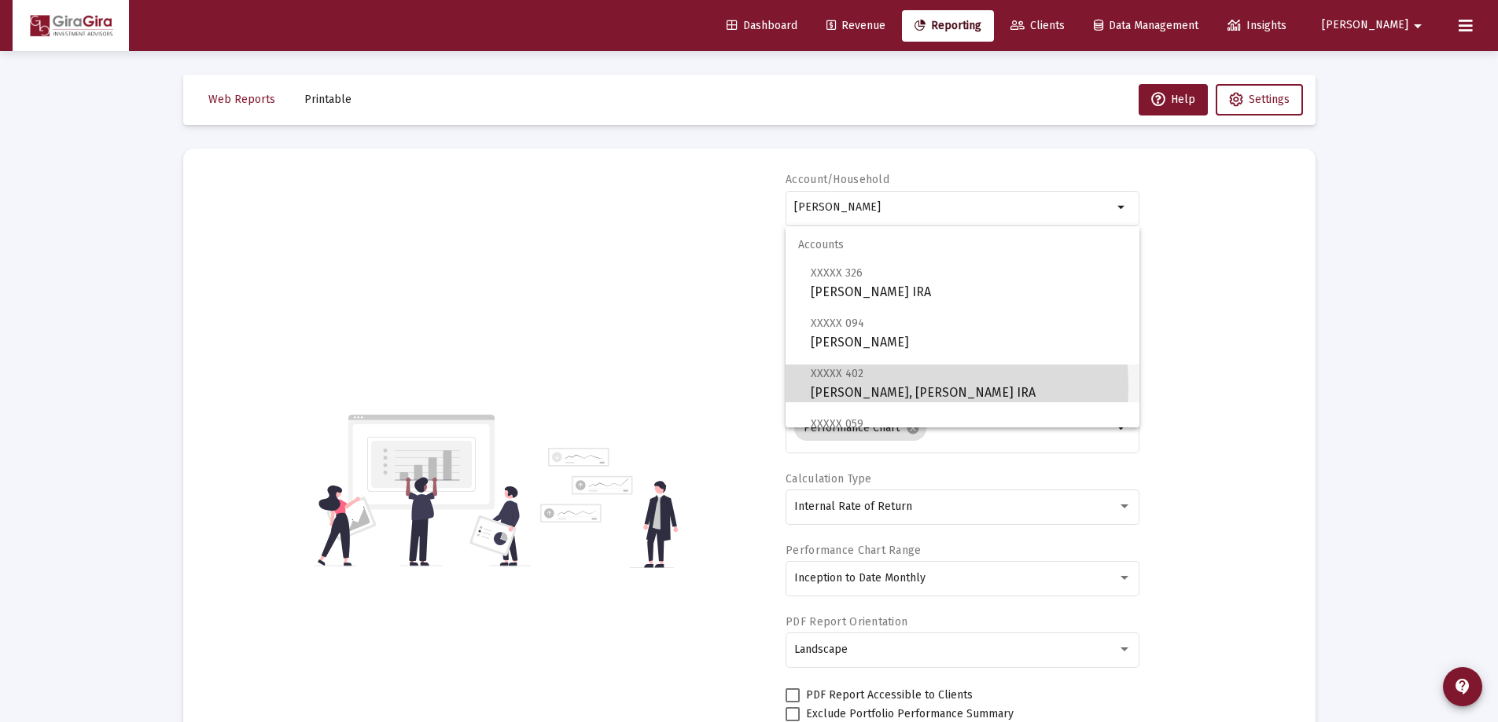
click at [871, 387] on span "XXXXX 402 [PERSON_NAME], [PERSON_NAME] IRA" at bounding box center [968, 383] width 316 height 39
type input "[PERSON_NAME], [PERSON_NAME] IRA"
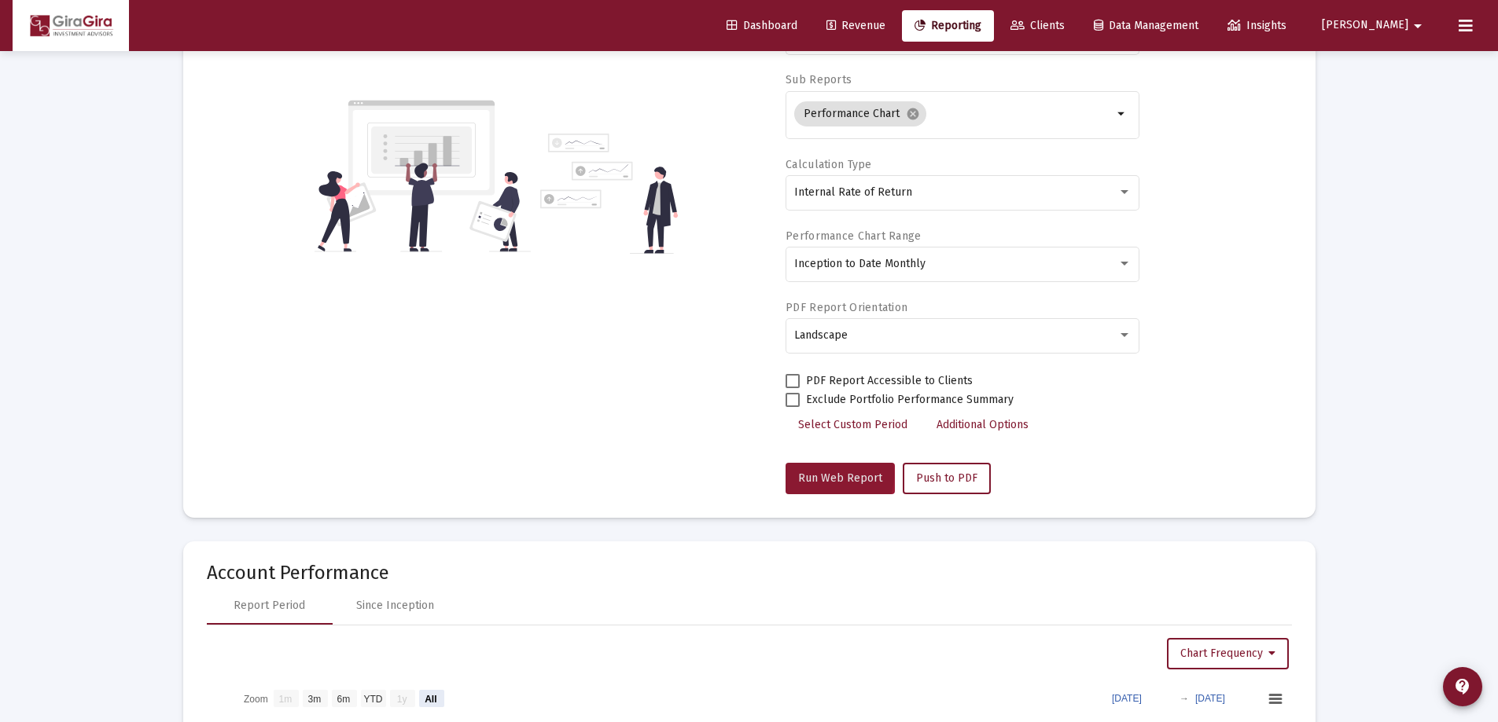
click at [814, 474] on span "Run Web Report" at bounding box center [840, 478] width 84 height 13
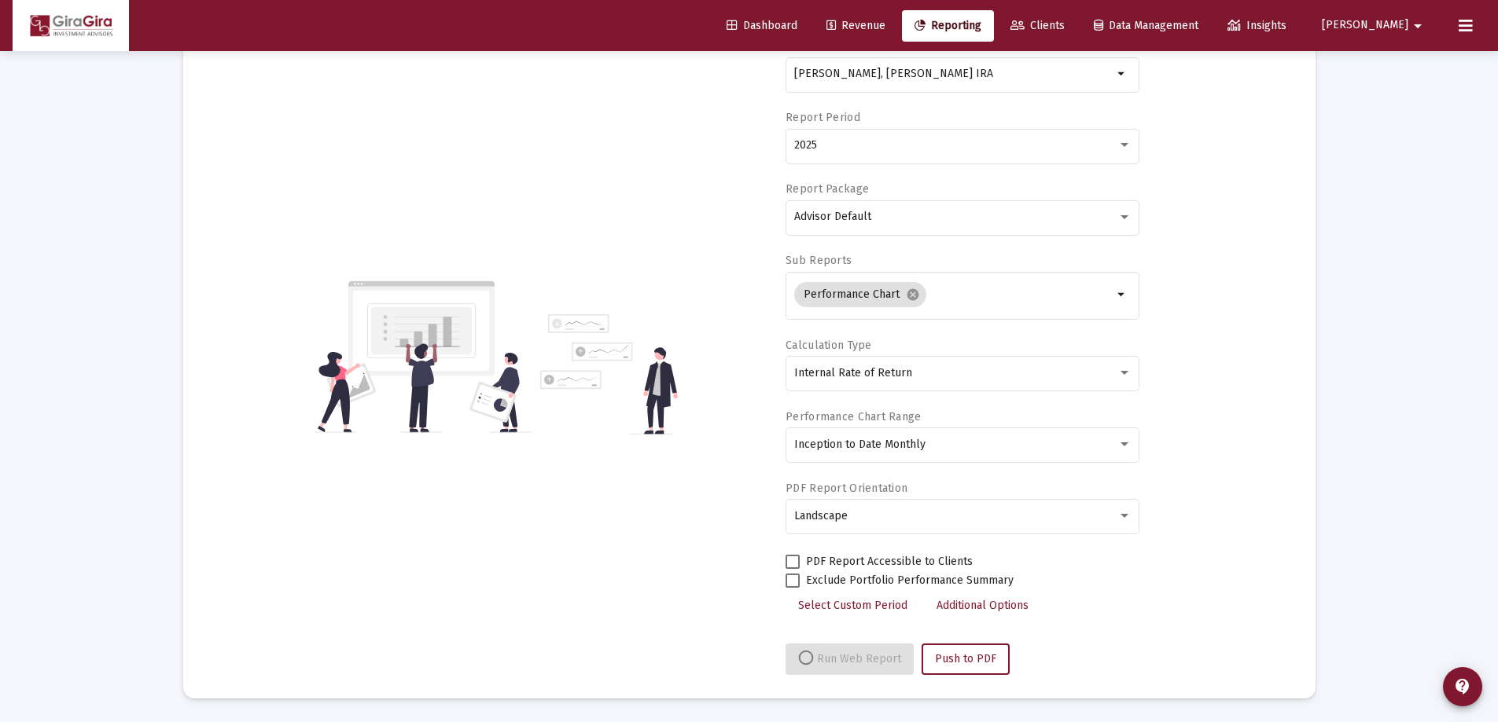
select select "View all"
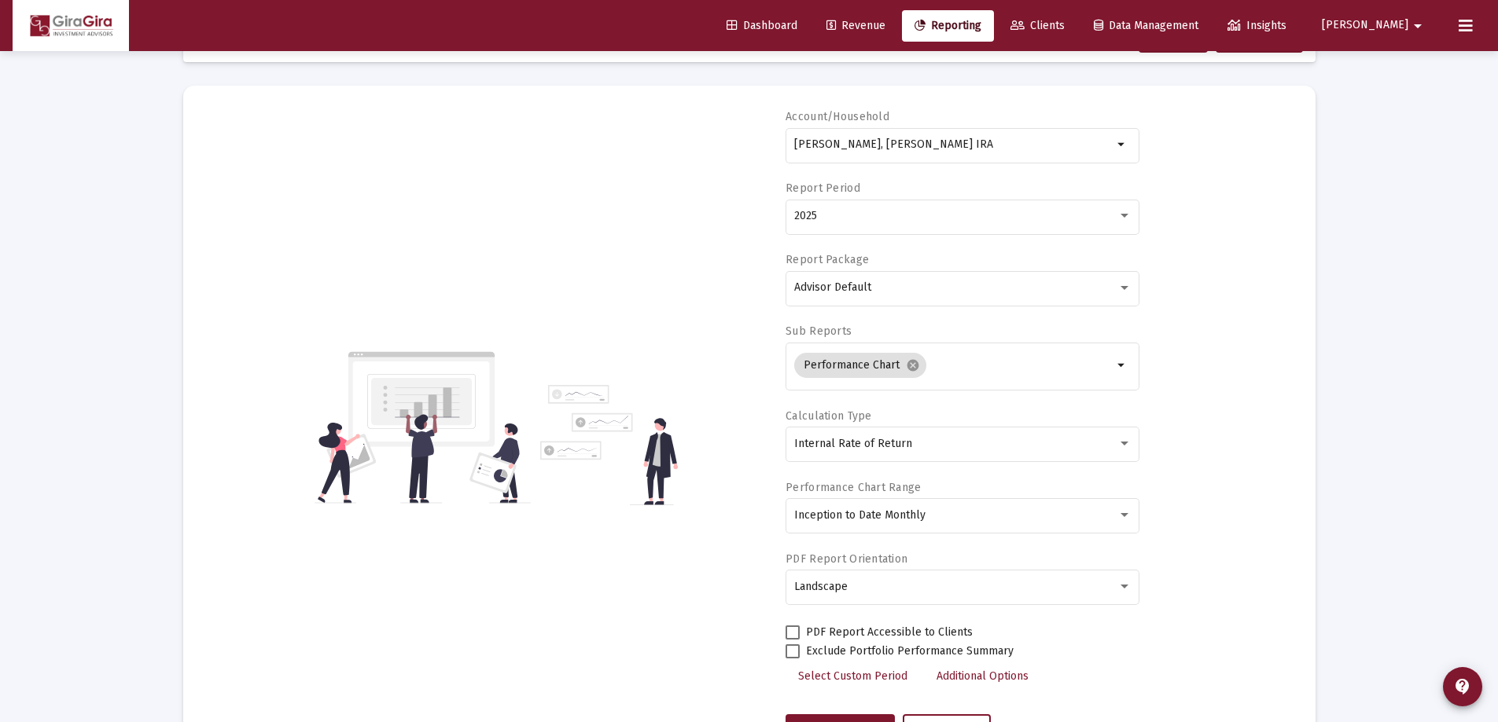
scroll to position [0, 0]
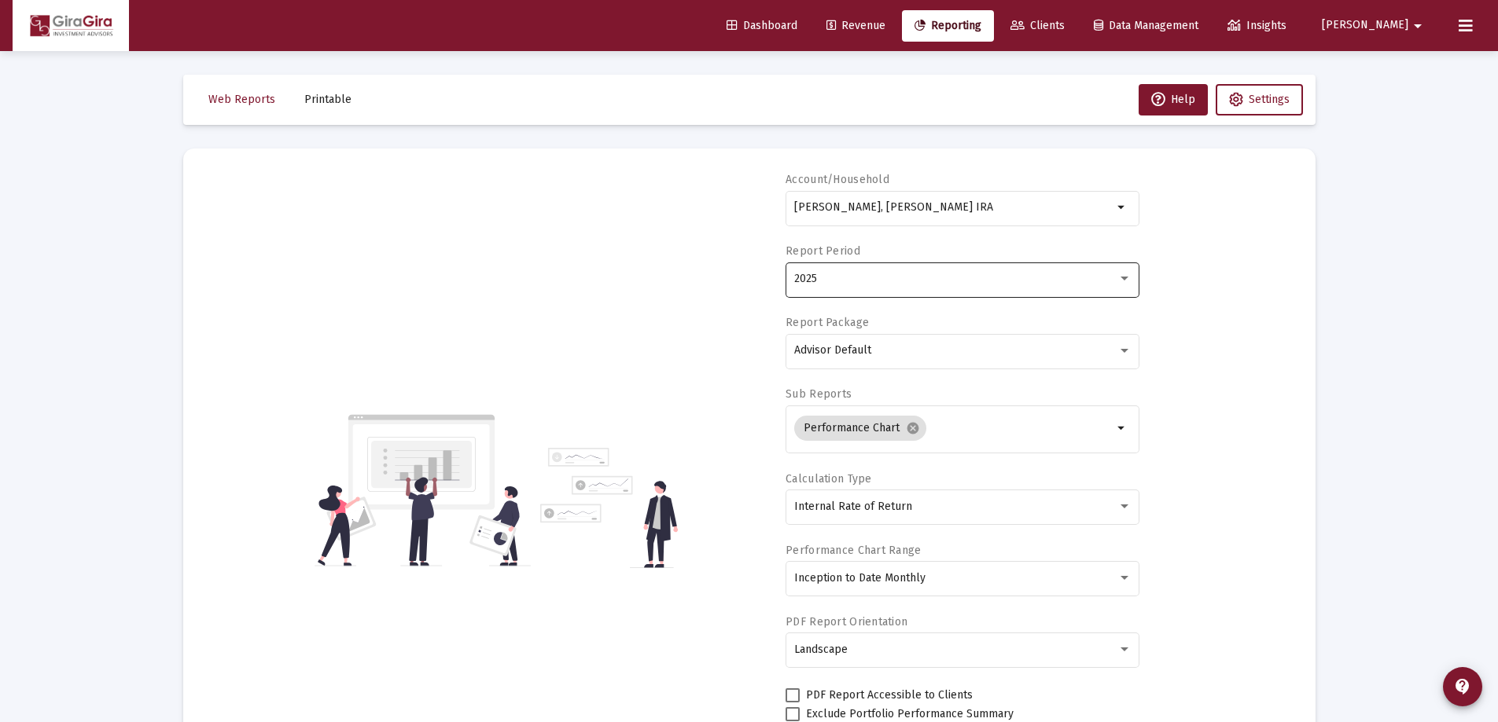
click at [813, 278] on span "2025" at bounding box center [805, 278] width 23 height 13
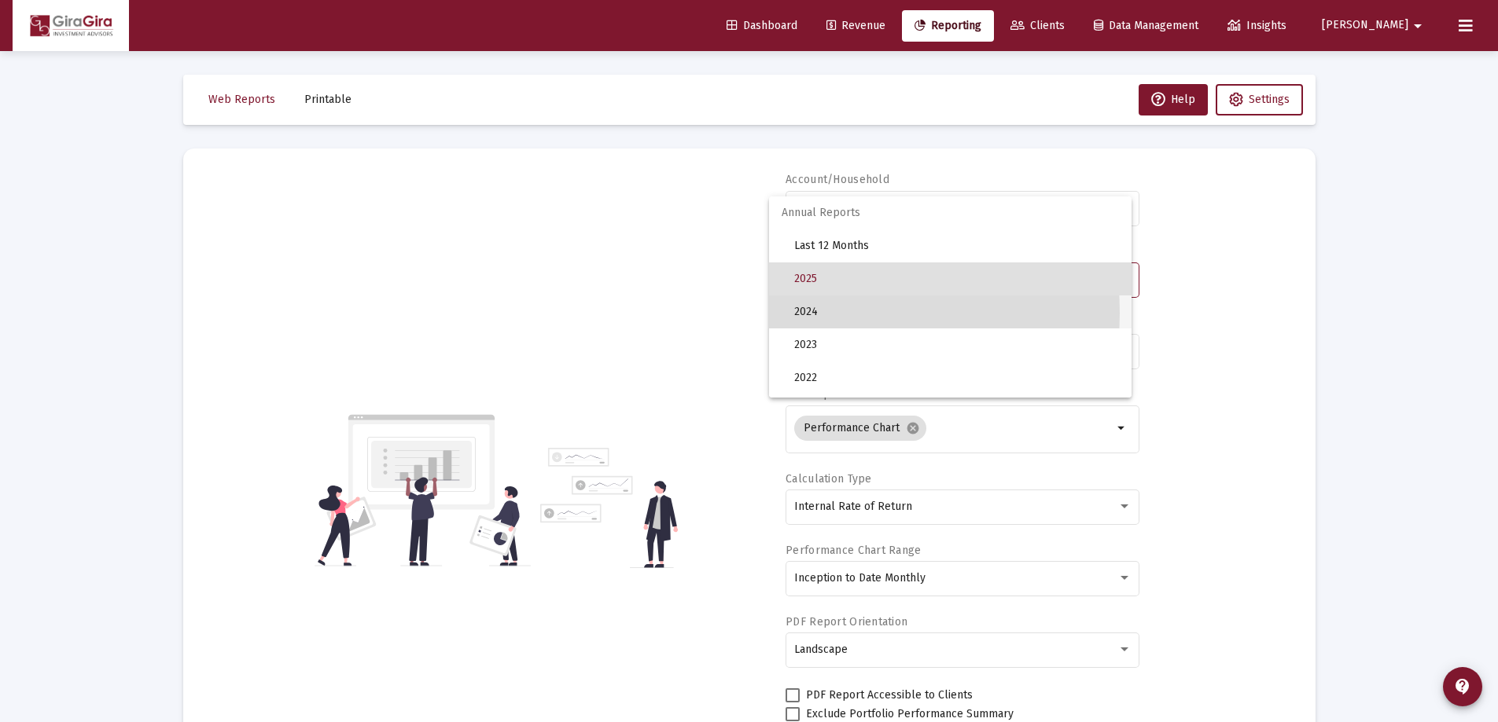
click at [806, 313] on span "2024" at bounding box center [956, 312] width 325 height 33
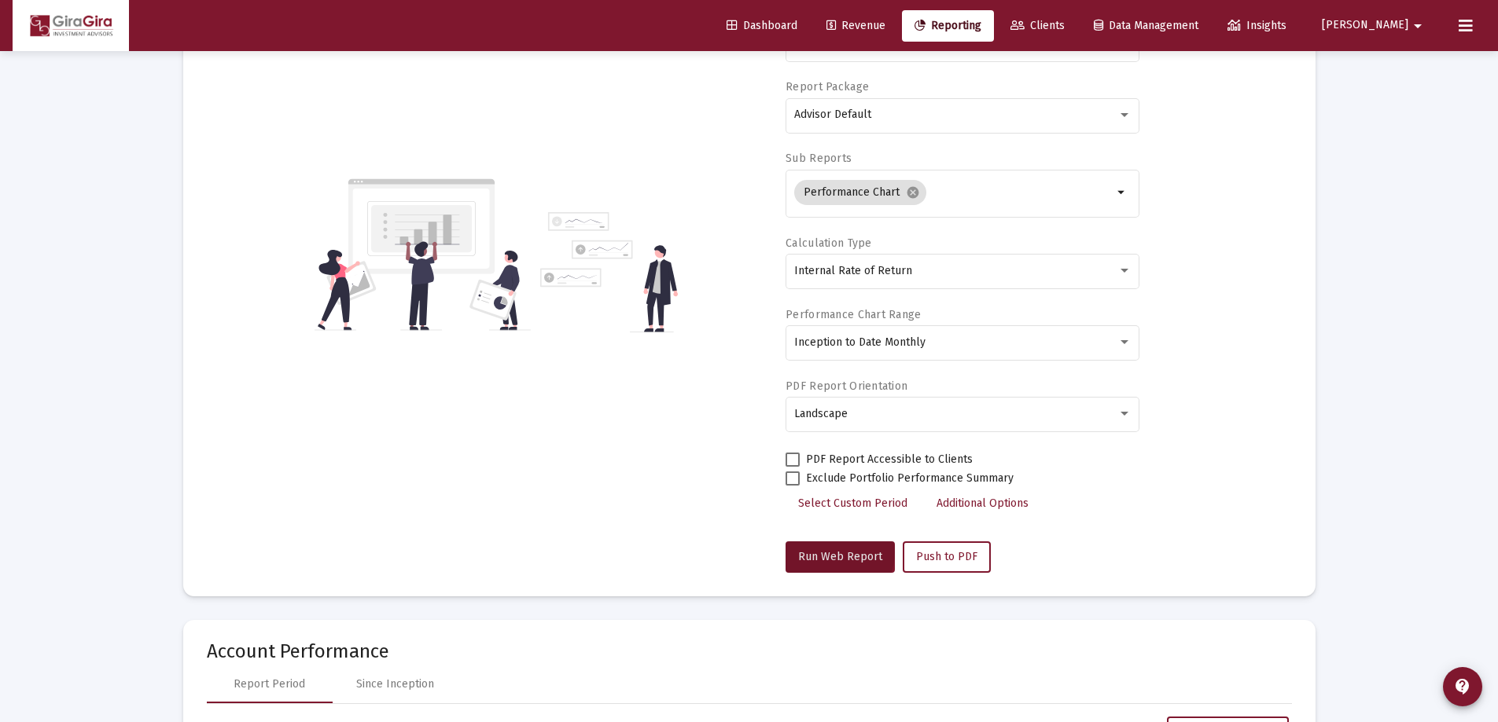
drag, startPoint x: 835, startPoint y: 553, endPoint x: 1068, endPoint y: 580, distance: 235.1
click at [836, 553] on span "Run Web Report" at bounding box center [840, 556] width 84 height 13
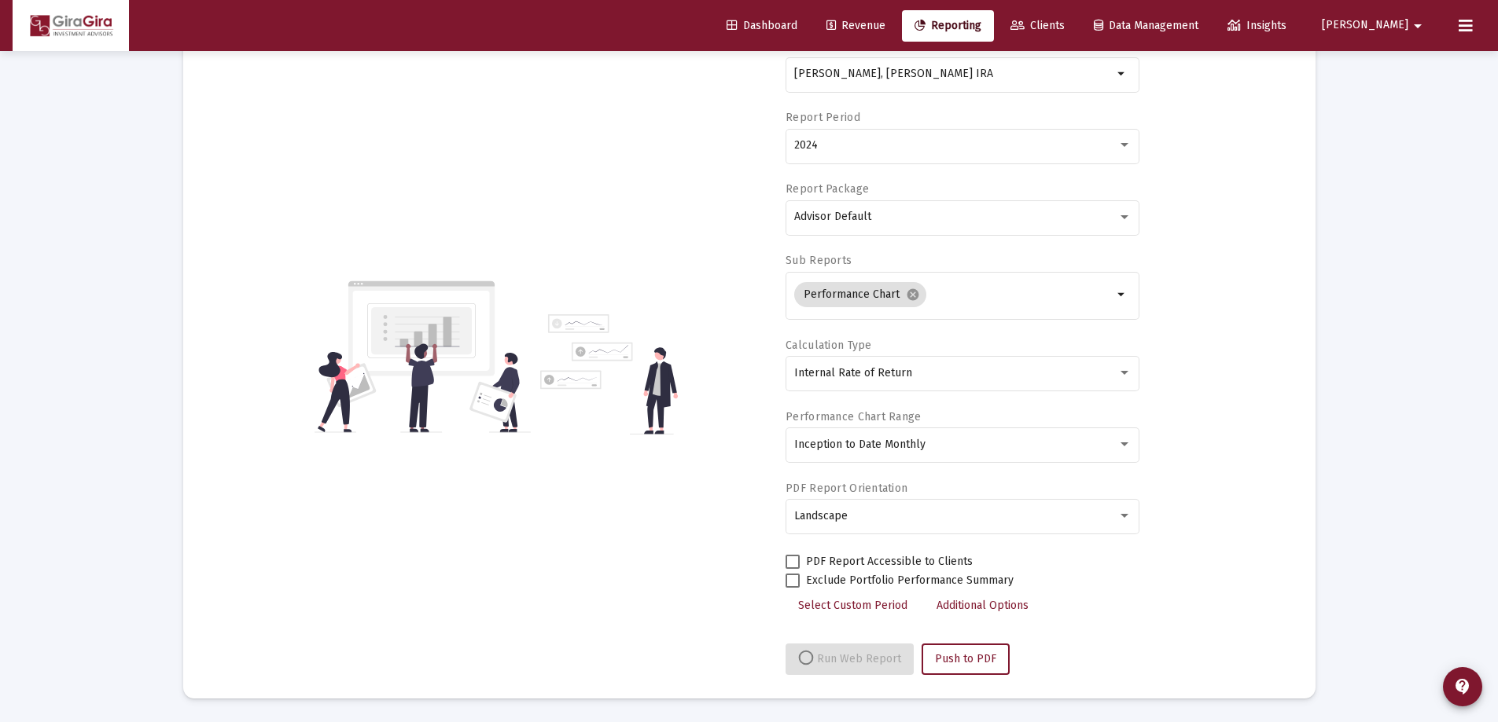
select select "View all"
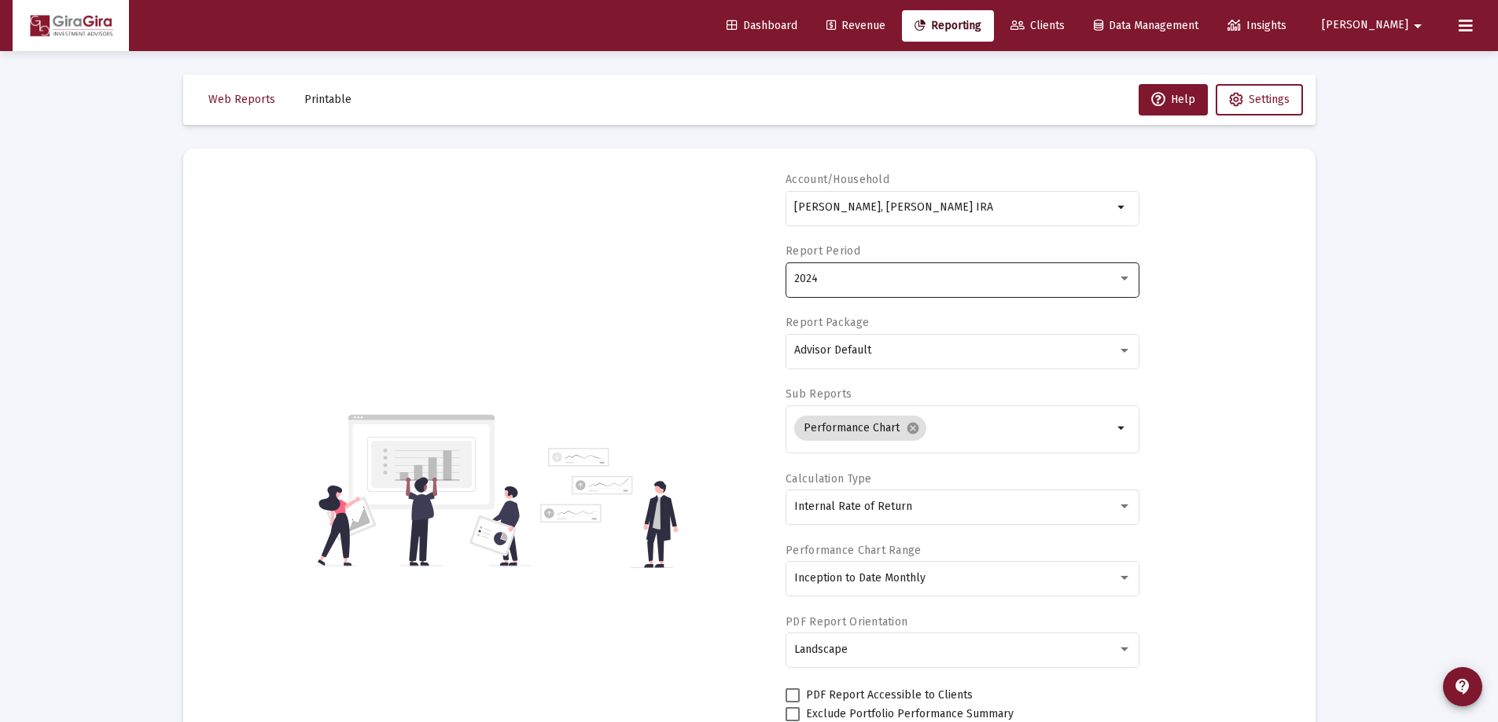
click at [809, 281] on span "2024" at bounding box center [806, 278] width 24 height 13
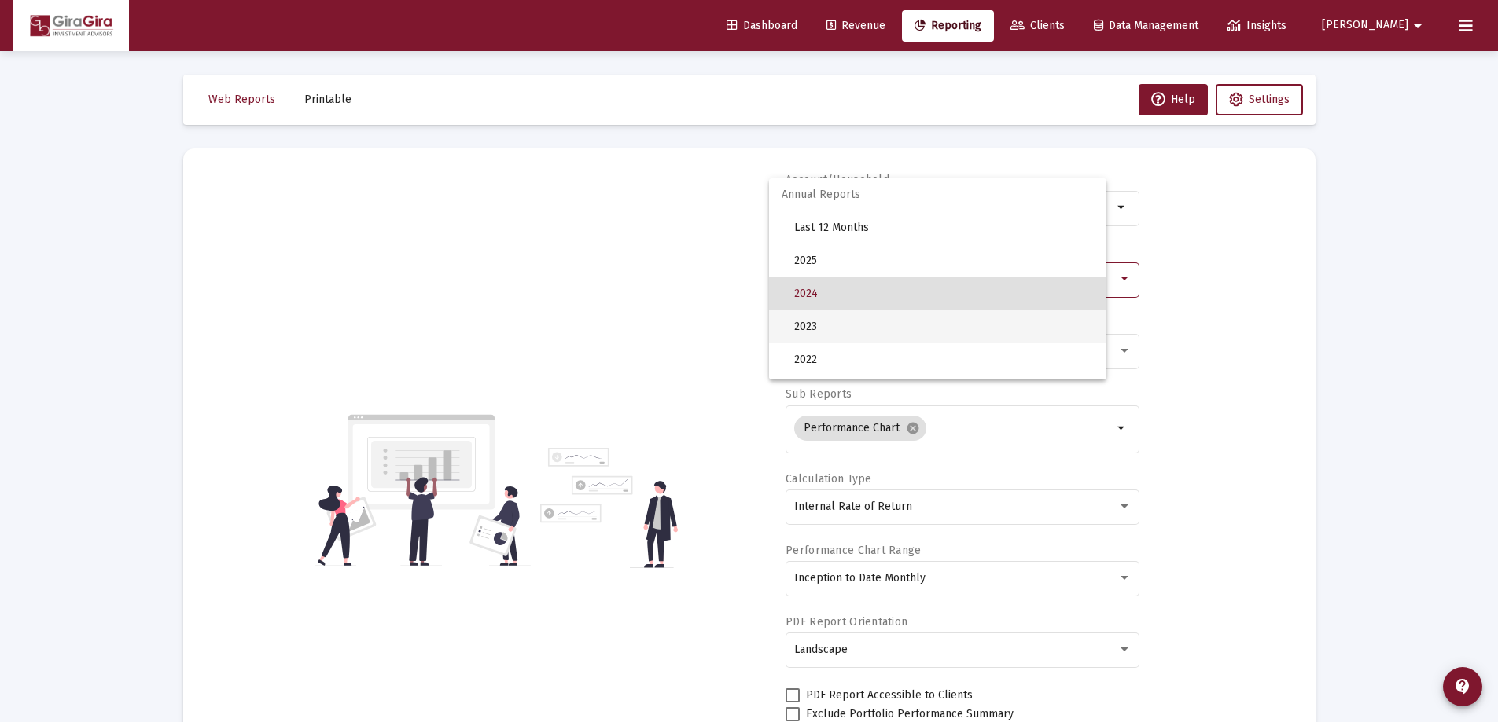
scroll to position [15, 0]
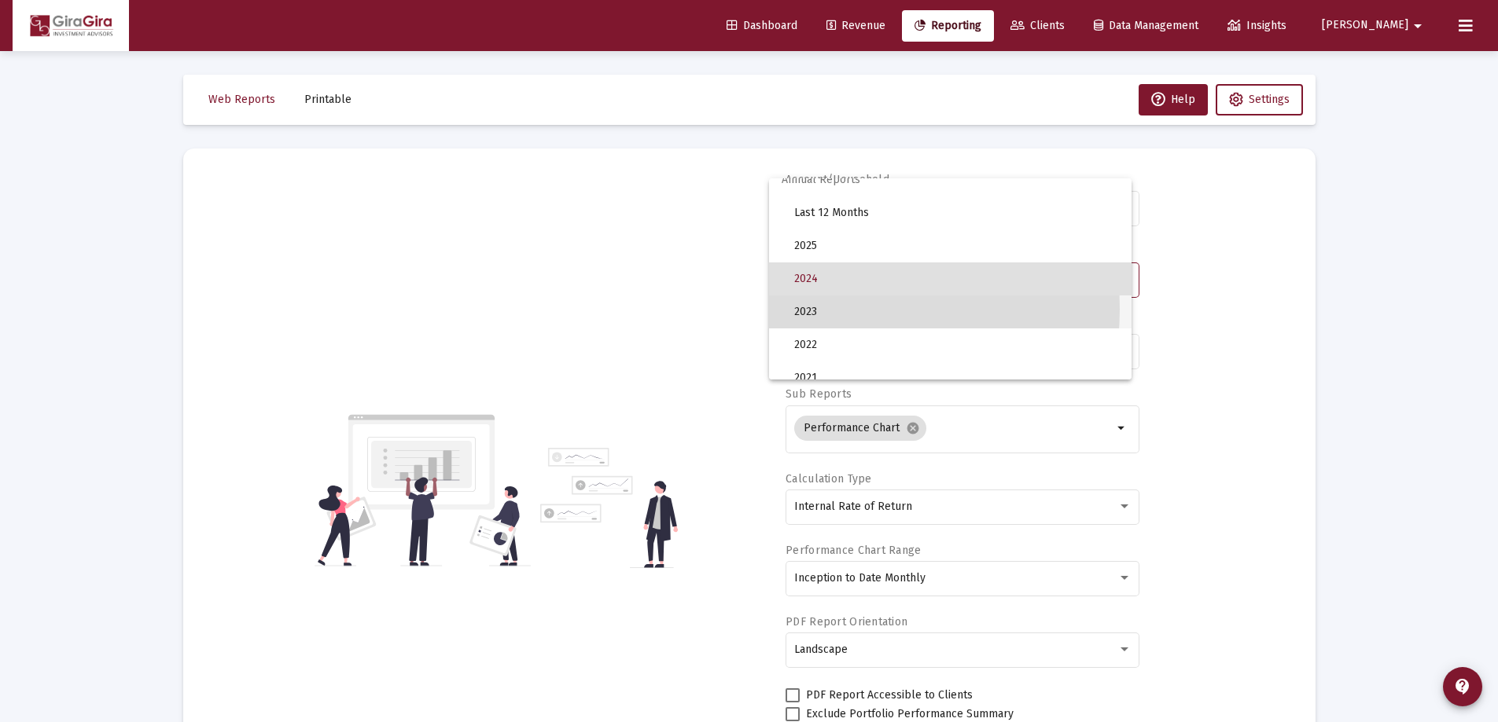
click at [809, 309] on span "2023" at bounding box center [956, 312] width 325 height 33
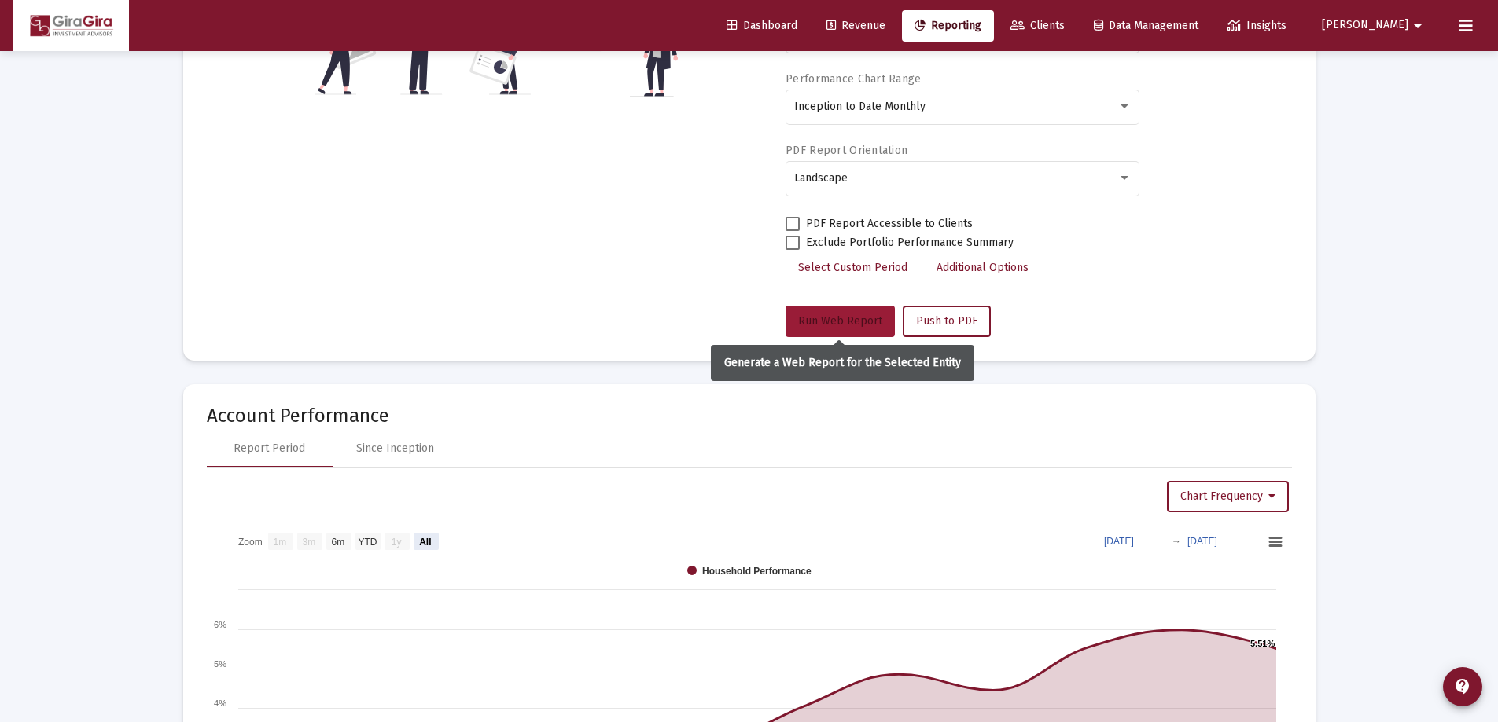
click at [824, 318] on span "Run Web Report" at bounding box center [840, 320] width 84 height 13
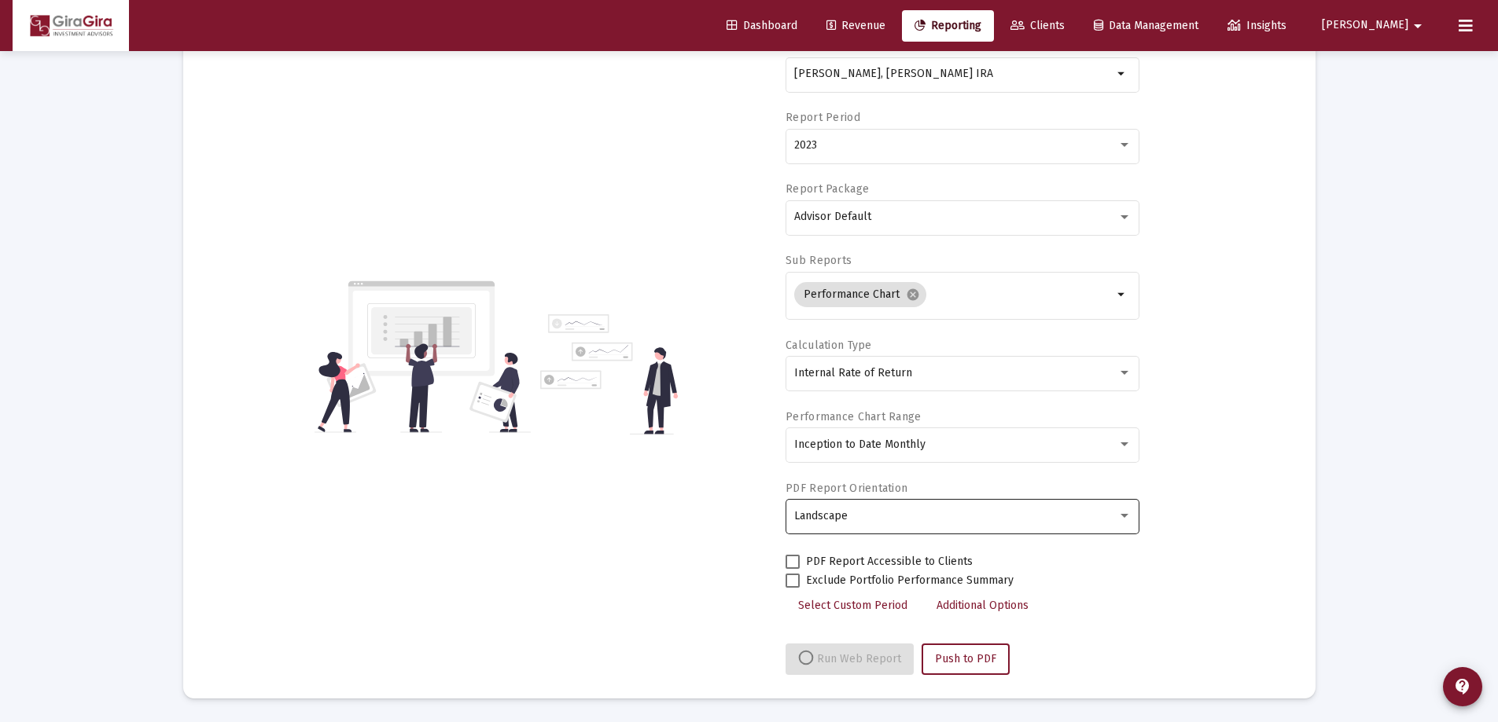
select select "View all"
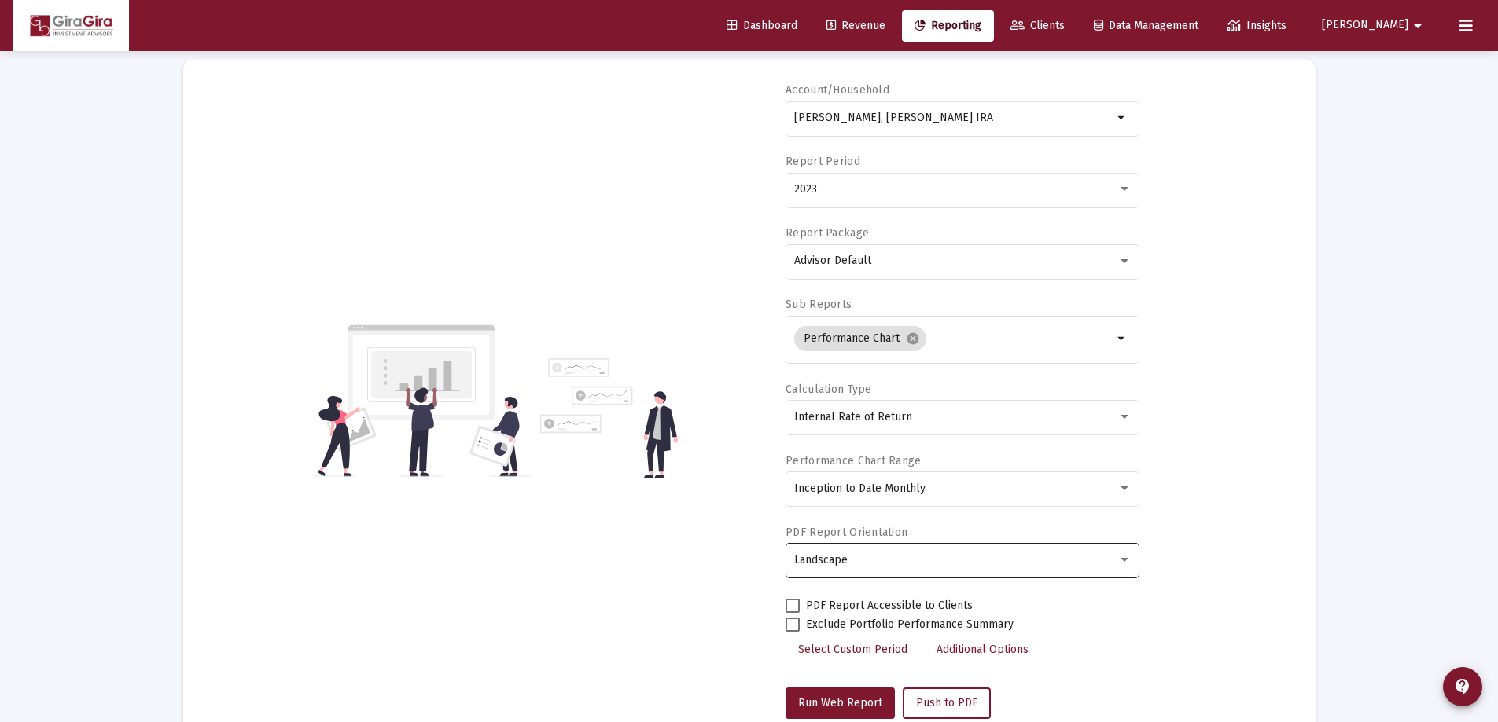
scroll to position [0, 0]
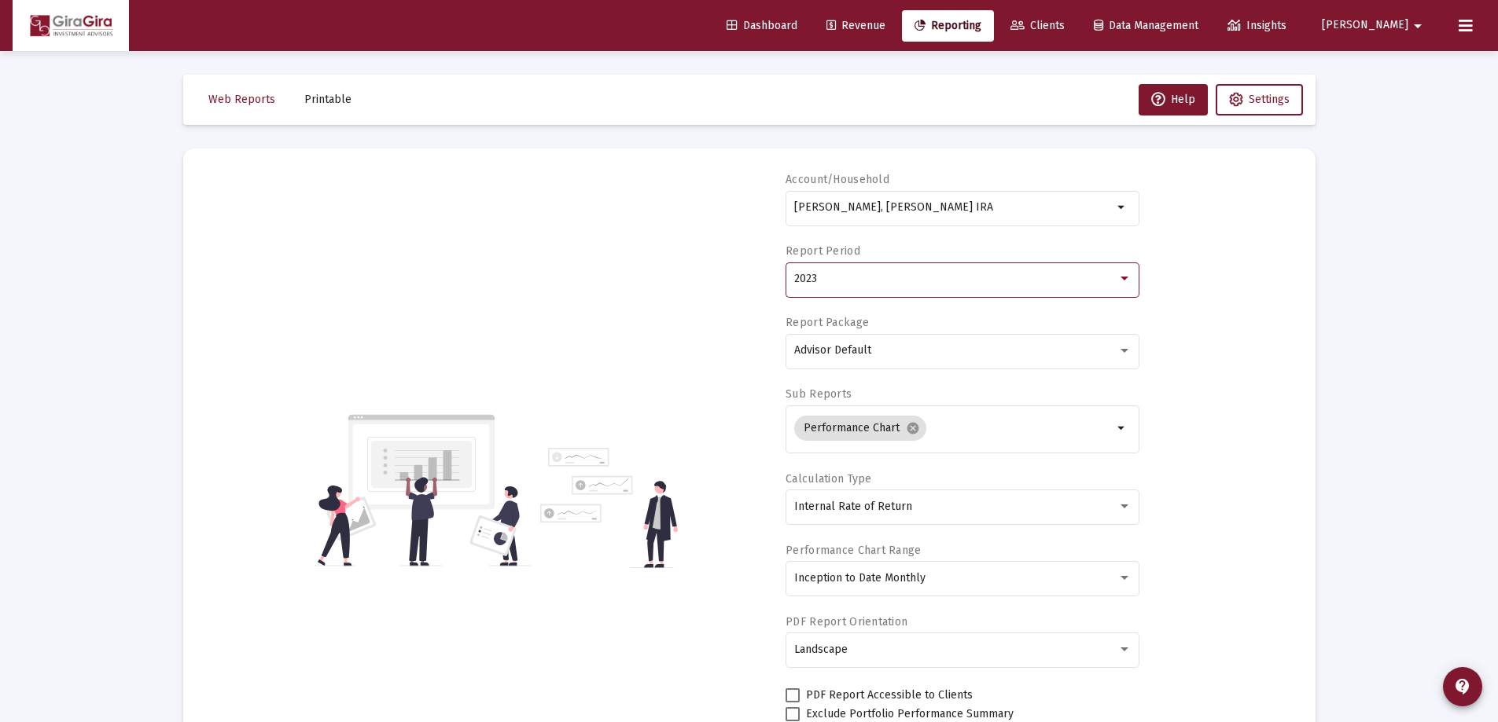
click at [825, 281] on div "2023" at bounding box center [955, 279] width 323 height 13
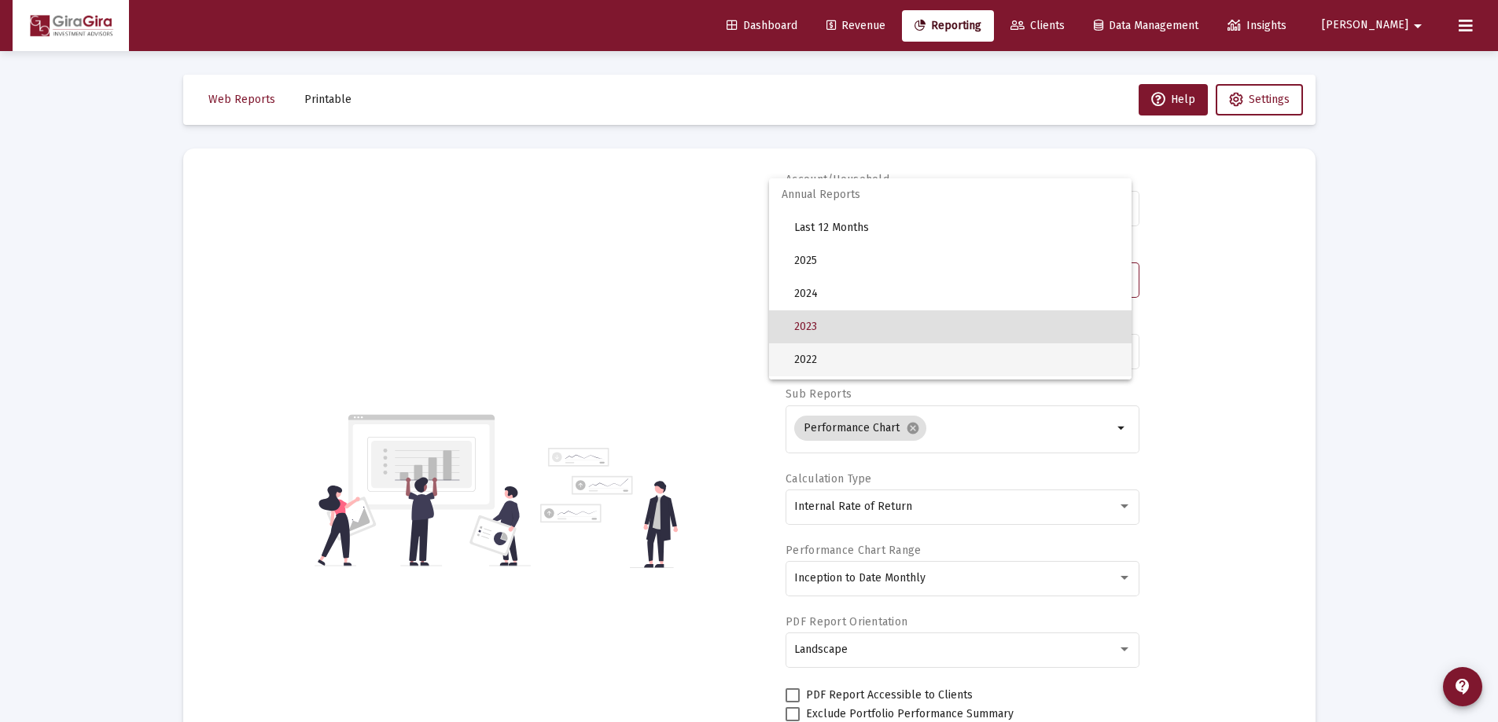
scroll to position [48, 0]
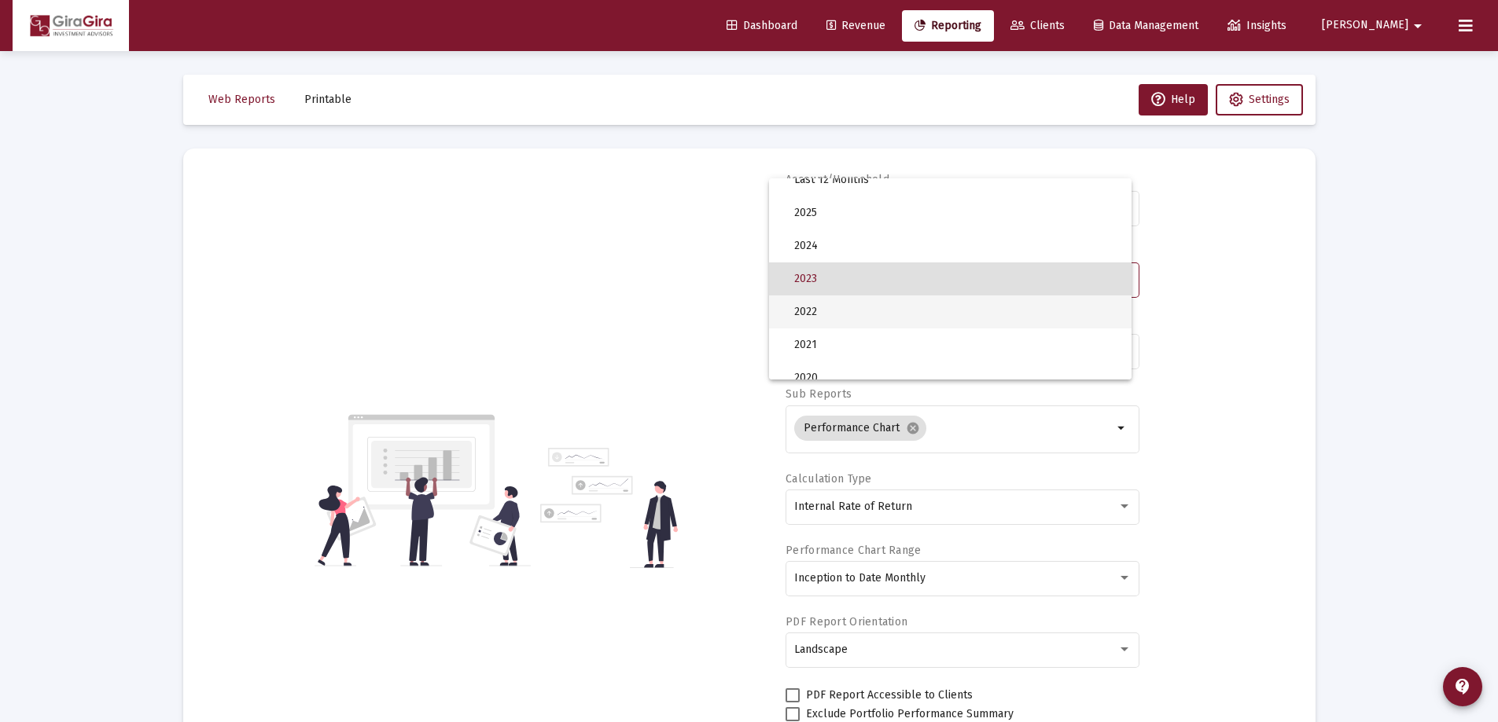
click at [824, 314] on span "2022" at bounding box center [956, 312] width 325 height 33
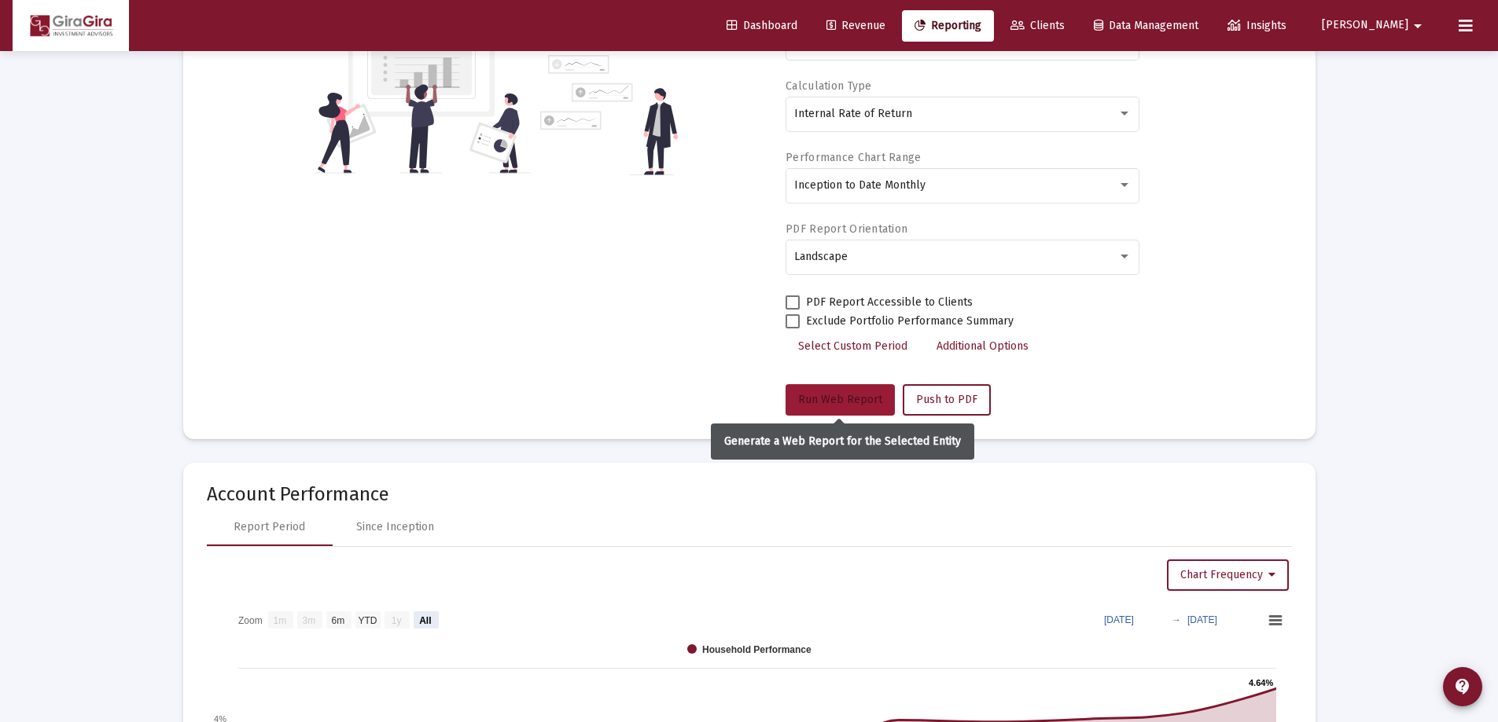
click at [838, 396] on span "Run Web Report" at bounding box center [840, 399] width 84 height 13
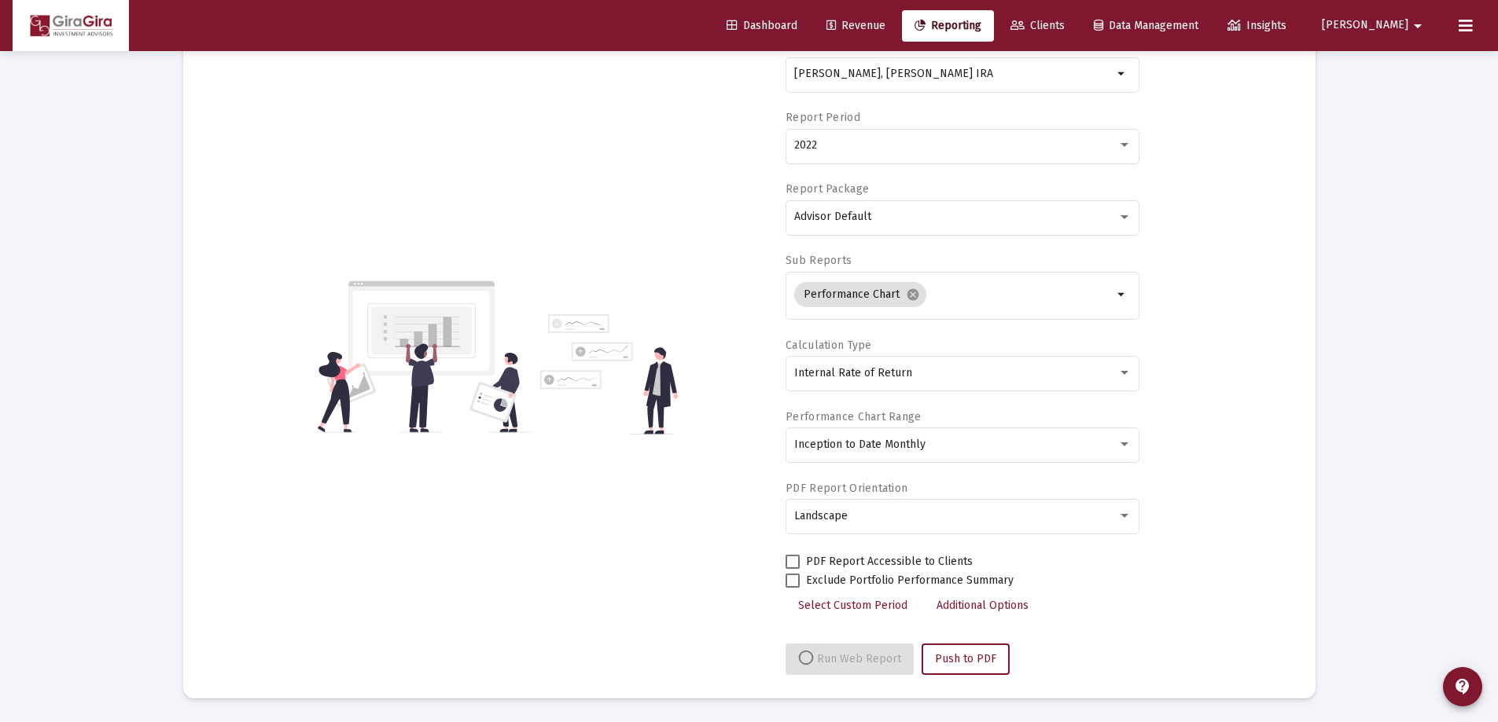
select select "View all"
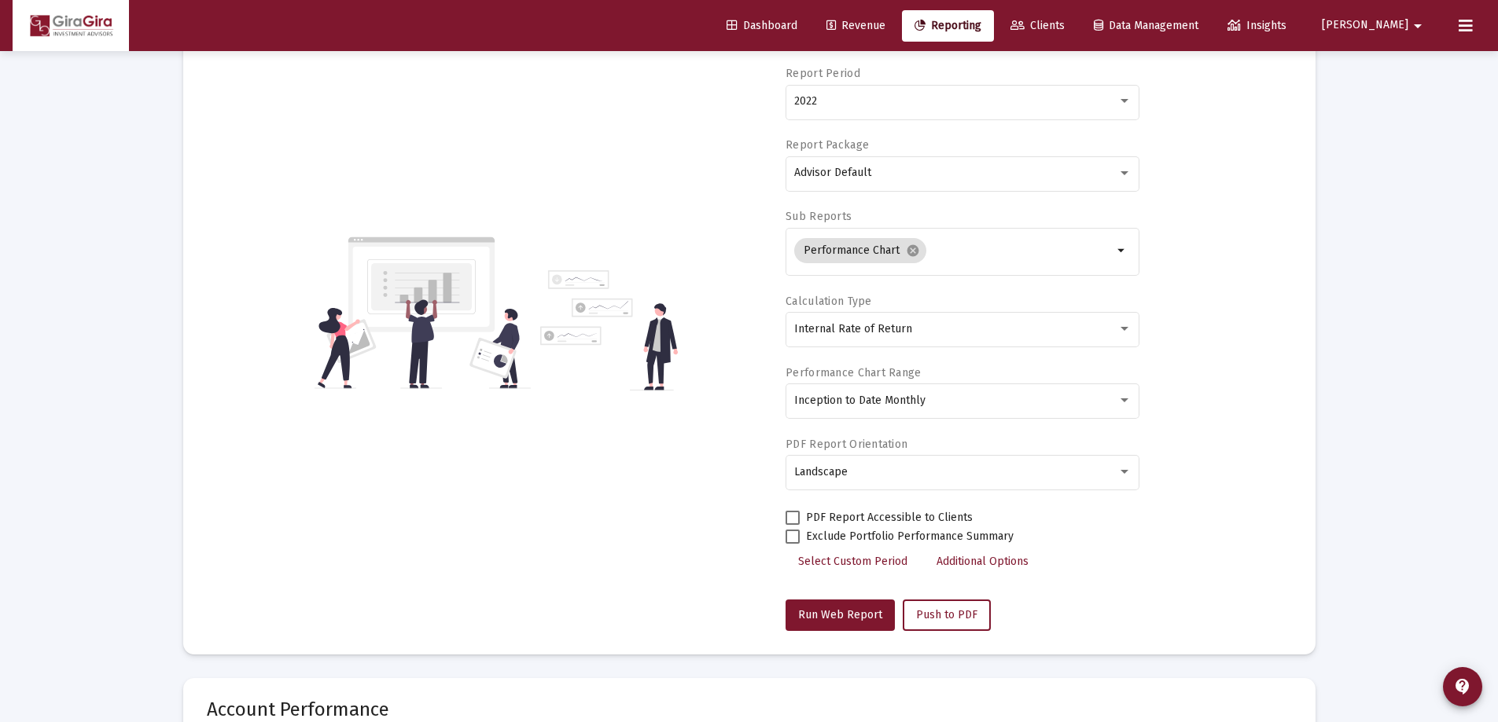
scroll to position [0, 0]
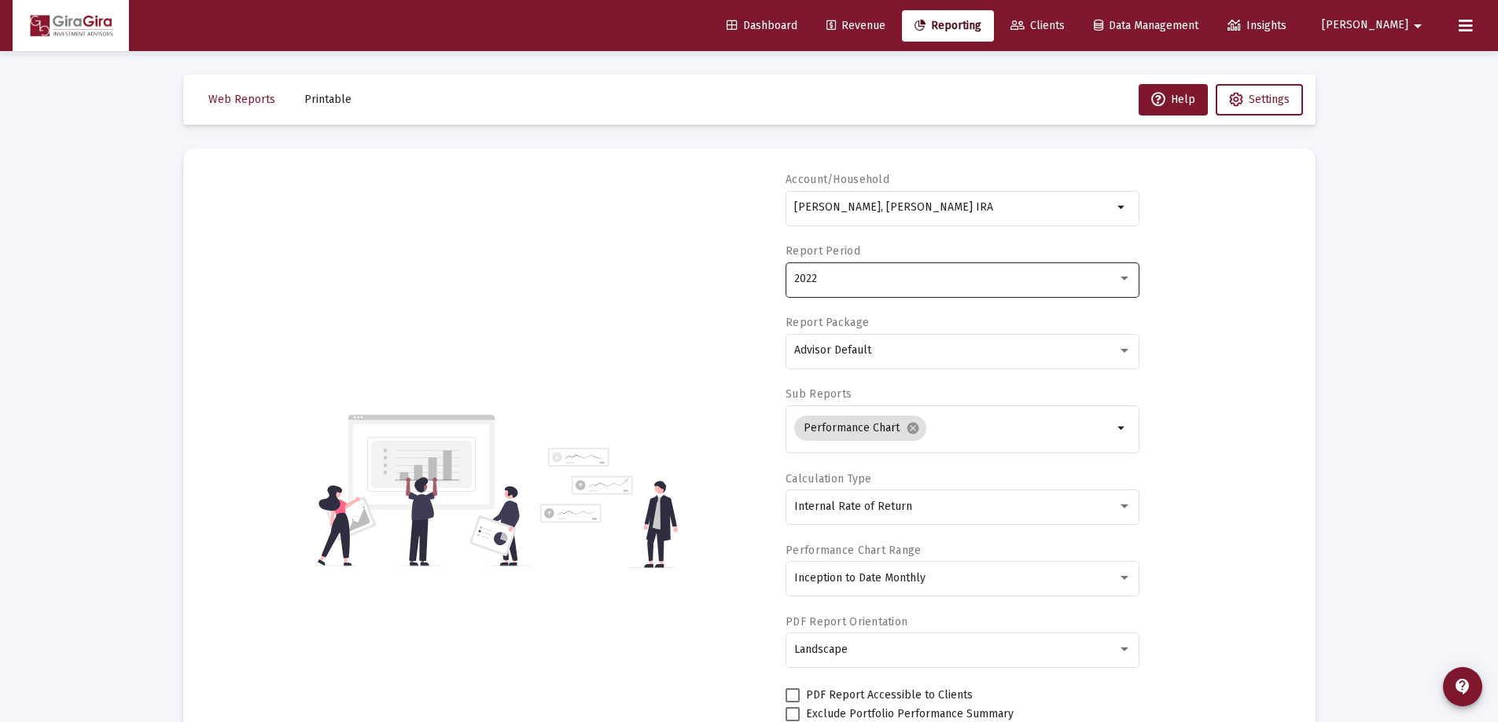
click at [808, 277] on span "2022" at bounding box center [805, 278] width 23 height 13
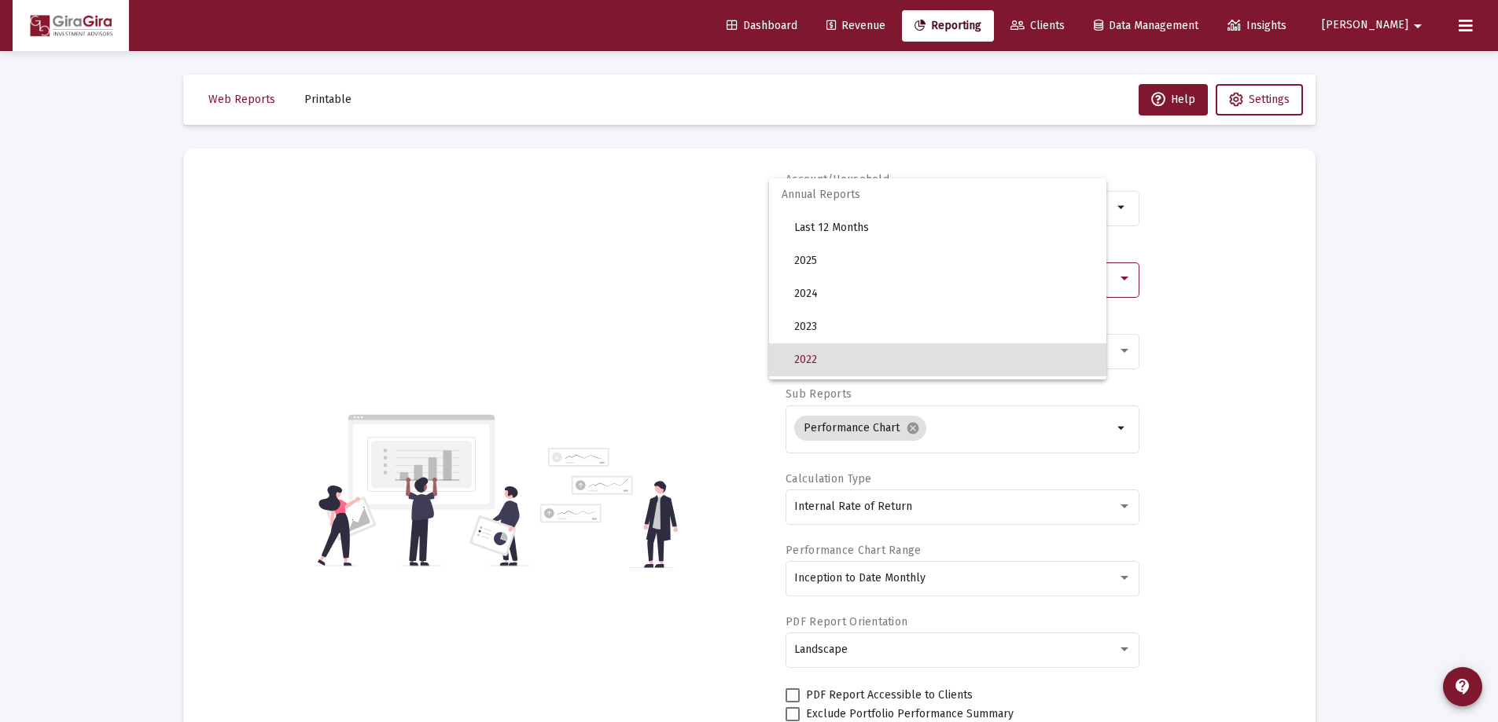
scroll to position [81, 0]
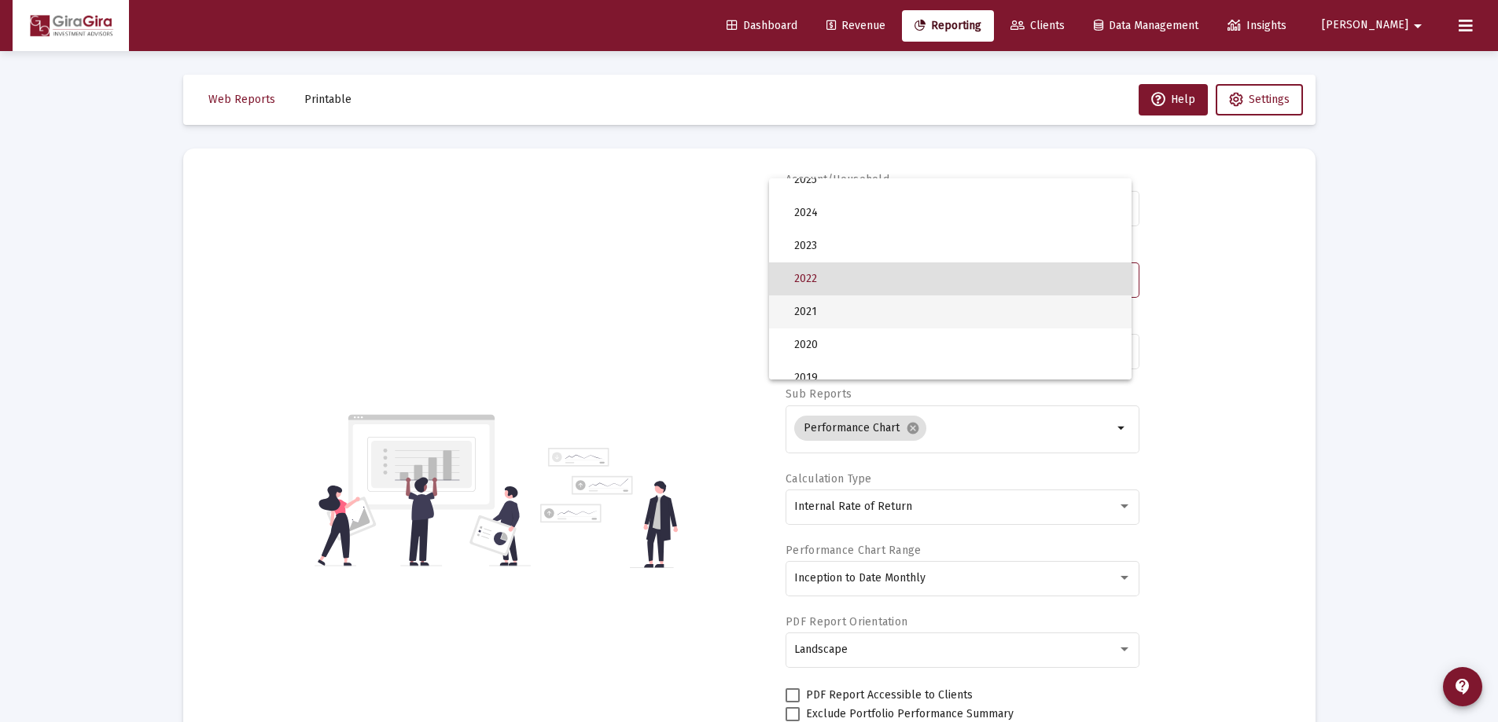
click at [810, 307] on span "2021" at bounding box center [956, 312] width 325 height 33
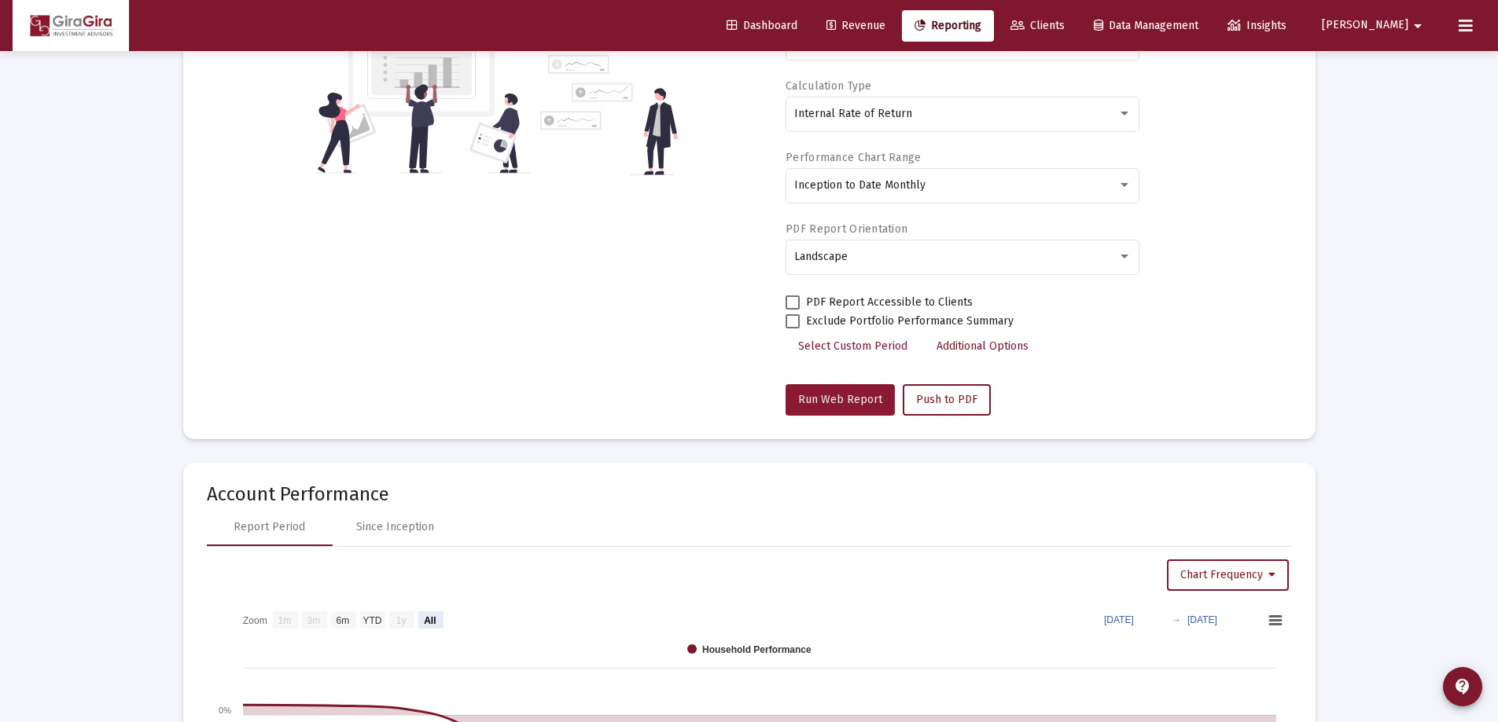
click at [808, 395] on span "Run Web Report" at bounding box center [840, 399] width 84 height 13
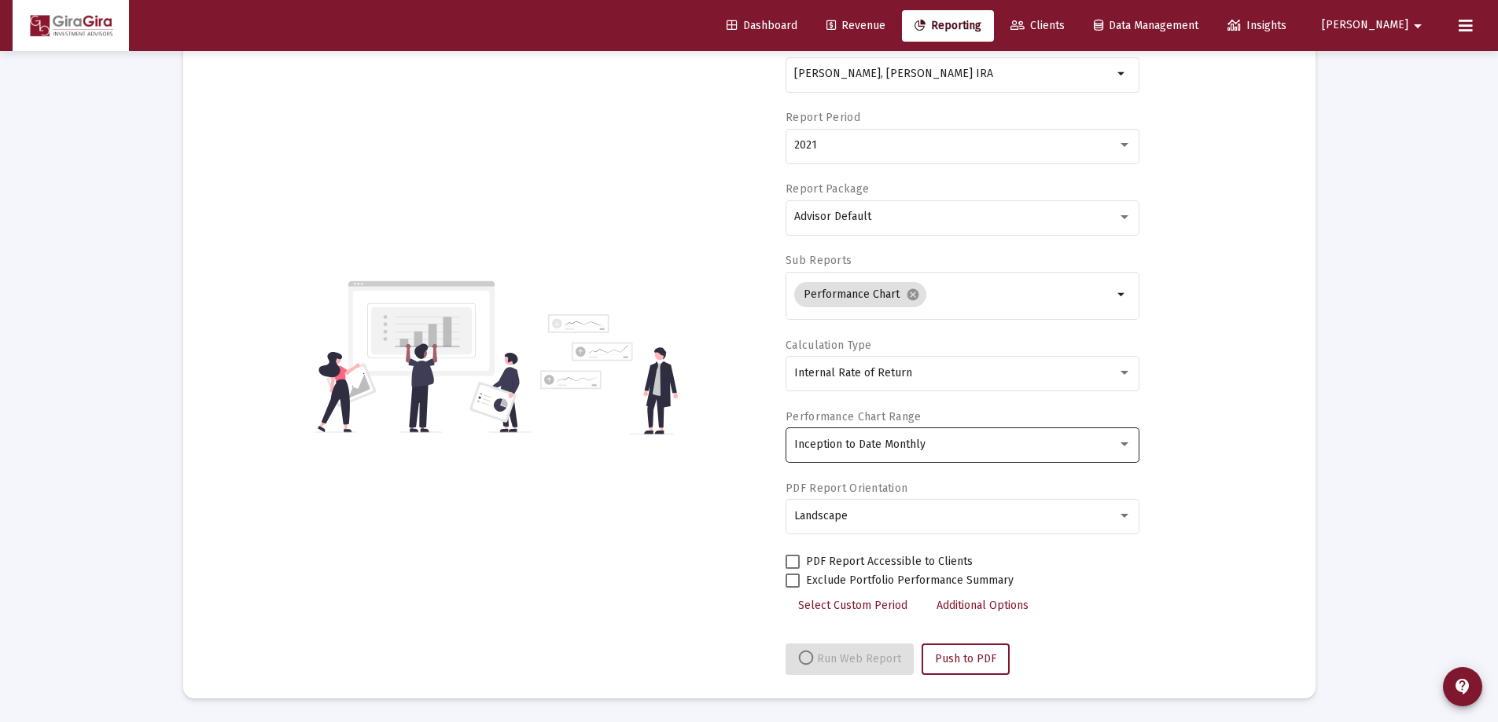
scroll to position [393, 0]
select select "View all"
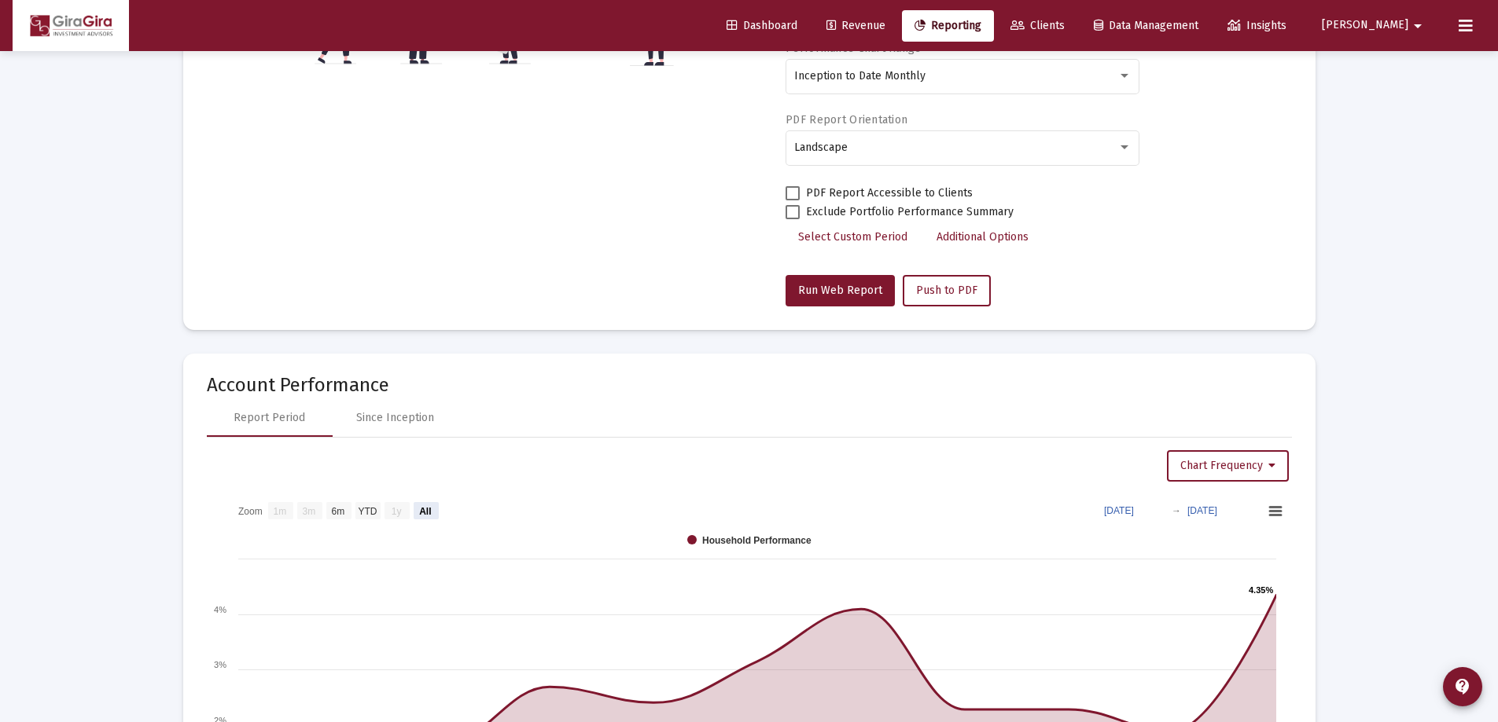
scroll to position [629, 0]
